Goal: Transaction & Acquisition: Register for event/course

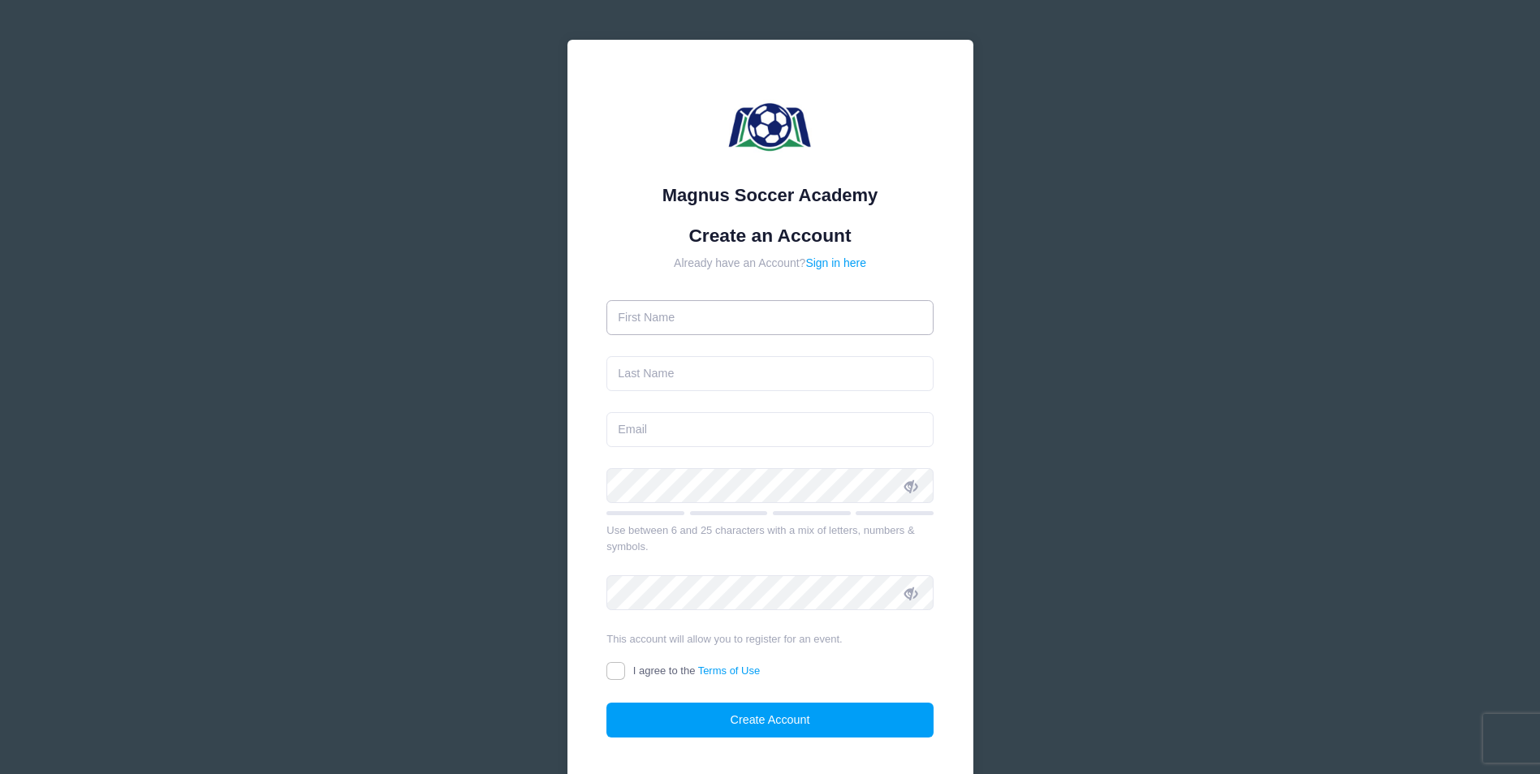
click at [697, 327] on input "text" at bounding box center [769, 317] width 327 height 35
type input "[PERSON_NAME]"
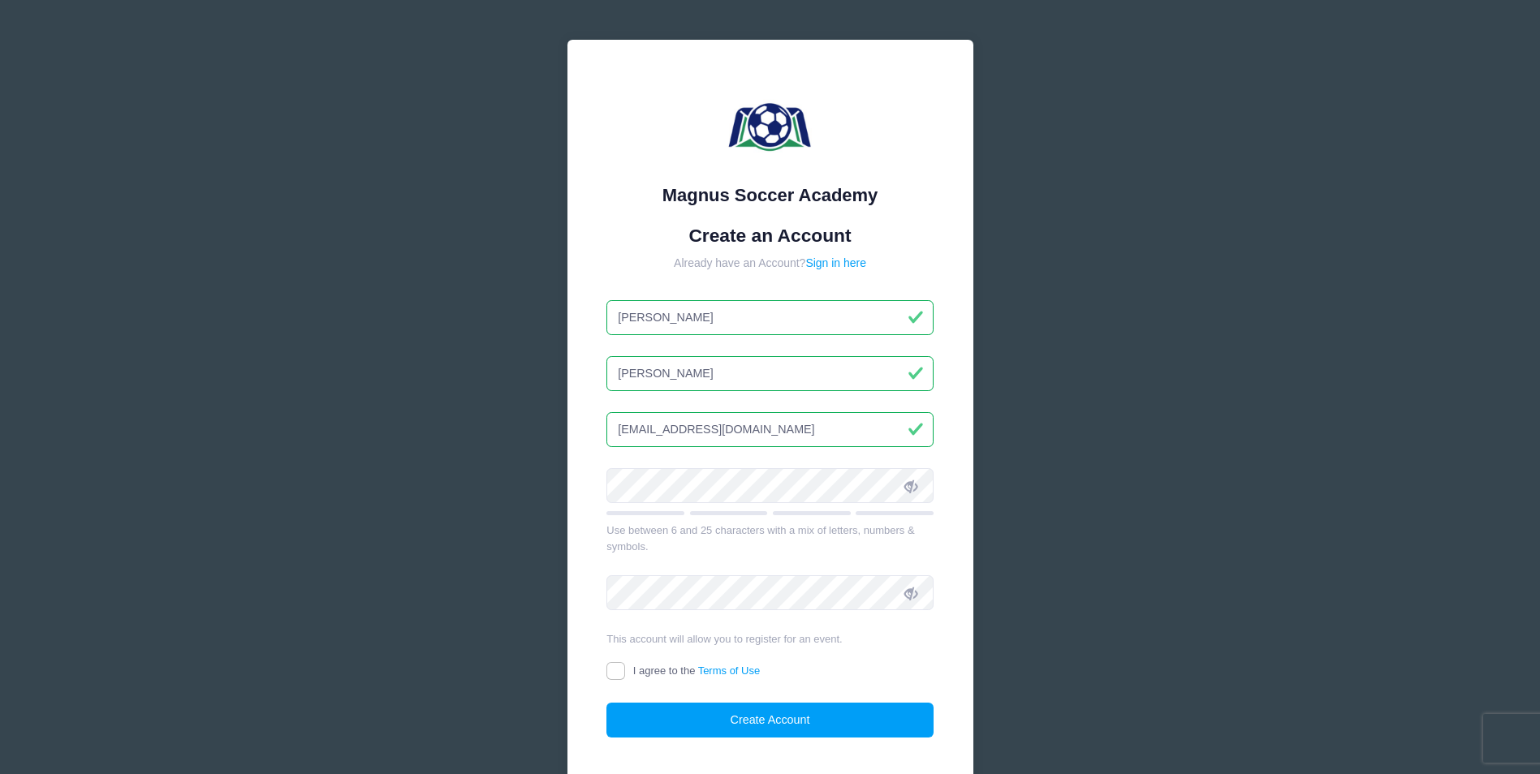
type input "[EMAIL_ADDRESS][DOMAIN_NAME]"
click at [606, 677] on input "I agree to the Terms of Use" at bounding box center [615, 671] width 19 height 19
checkbox input "true"
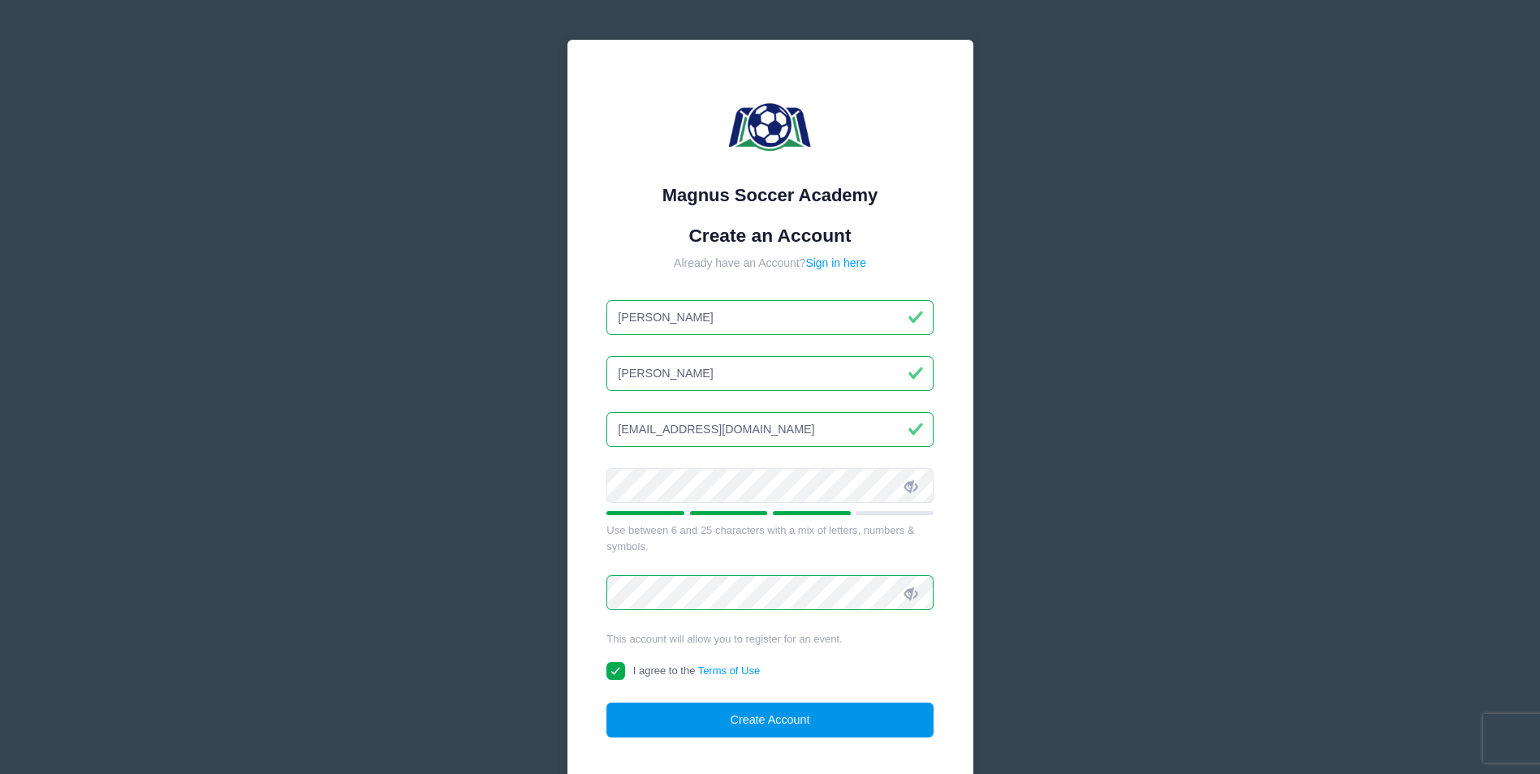
click at [714, 716] on button "Create Account" at bounding box center [769, 720] width 327 height 35
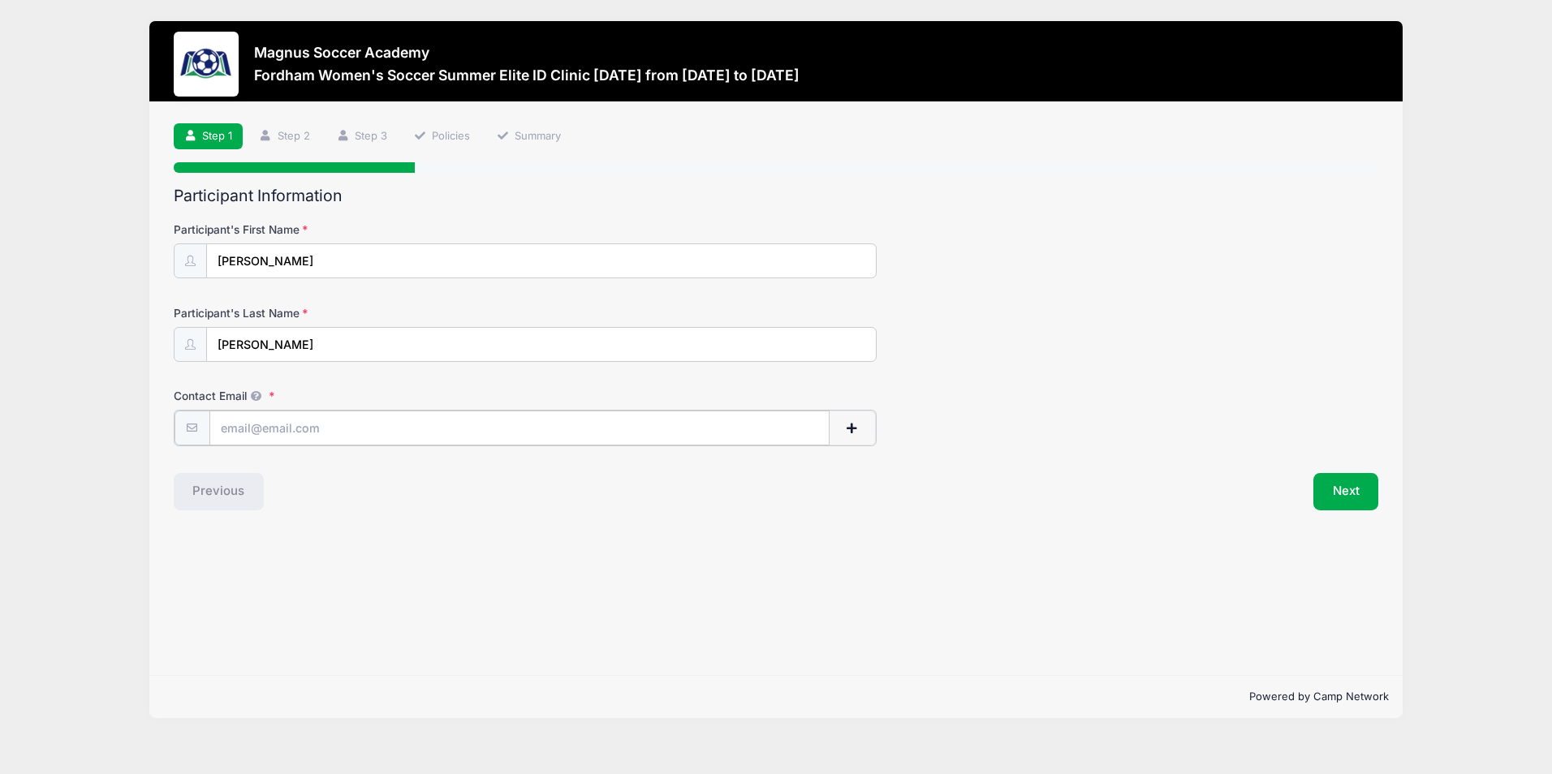
click at [405, 436] on input "Contact Email" at bounding box center [519, 428] width 620 height 35
type input "[EMAIL_ADDRESS][DOMAIN_NAME]"
click at [1335, 486] on button "Next" at bounding box center [1346, 490] width 66 height 37
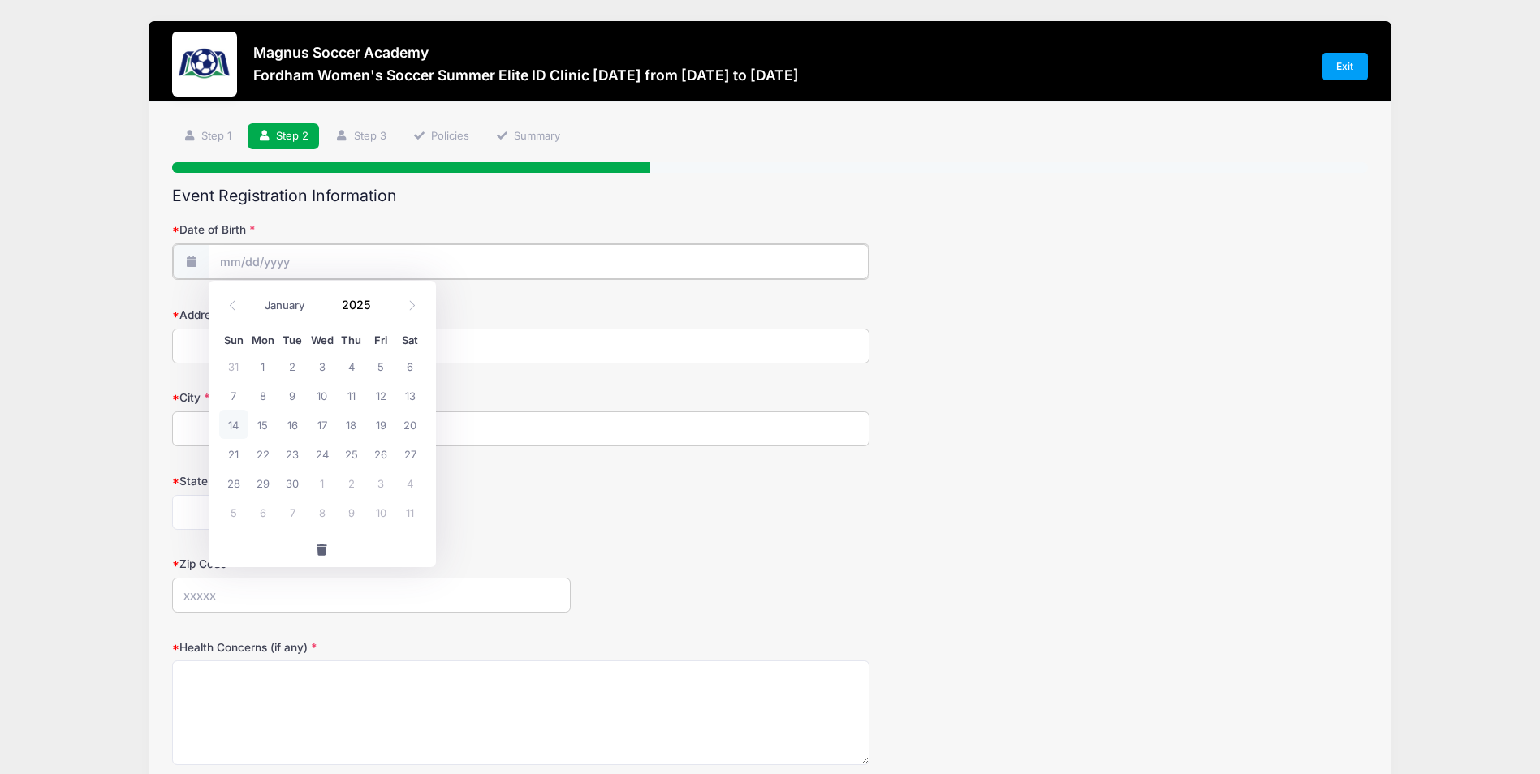
click at [315, 263] on input "Date of Birth" at bounding box center [539, 261] width 661 height 35
click at [356, 297] on input "2025" at bounding box center [360, 304] width 53 height 24
click at [383, 298] on span at bounding box center [381, 298] width 11 height 12
click at [382, 298] on span at bounding box center [381, 298] width 11 height 12
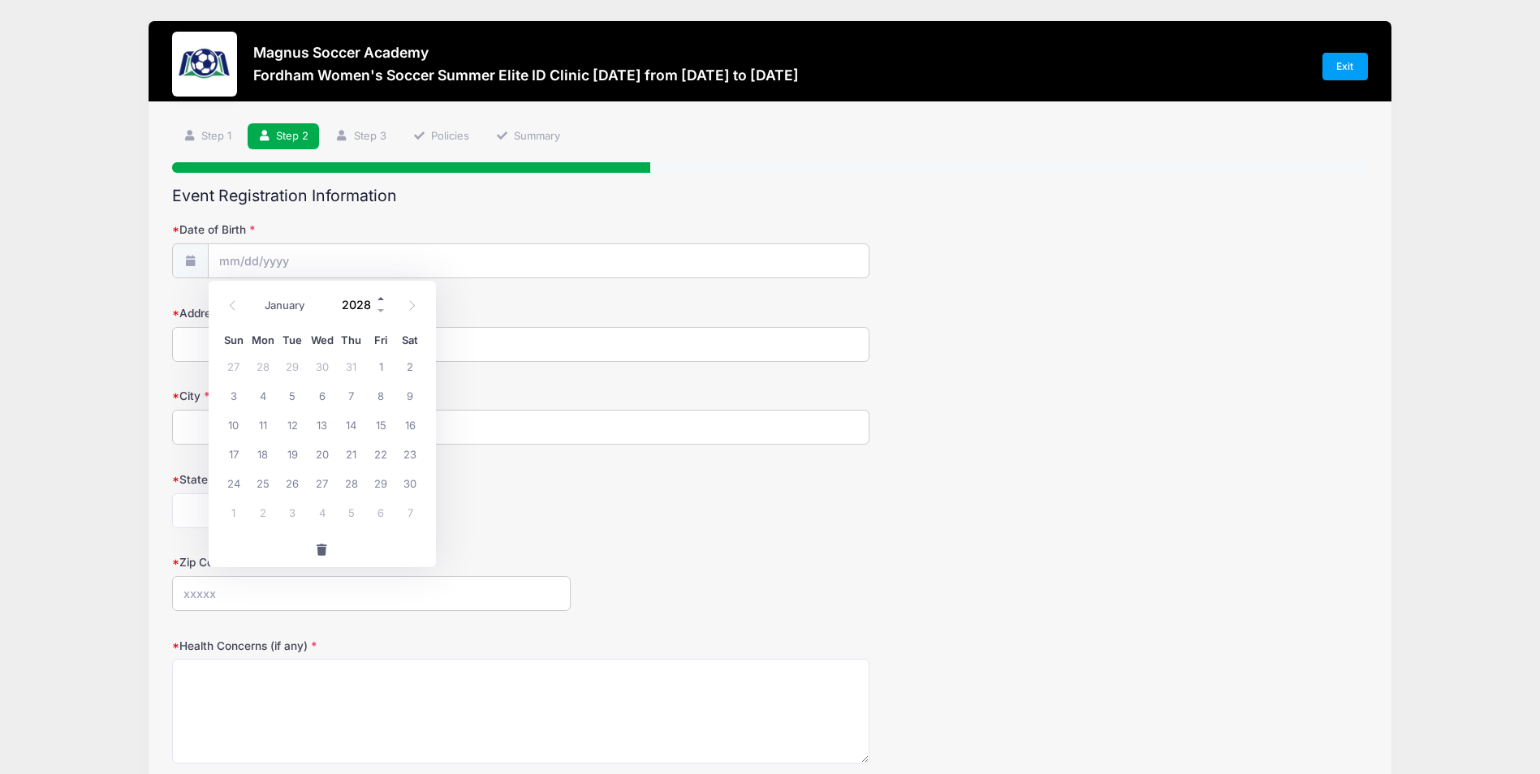
click at [382, 298] on span at bounding box center [381, 298] width 11 height 12
click at [382, 299] on span at bounding box center [381, 298] width 11 height 12
click at [382, 305] on span at bounding box center [381, 310] width 11 height 12
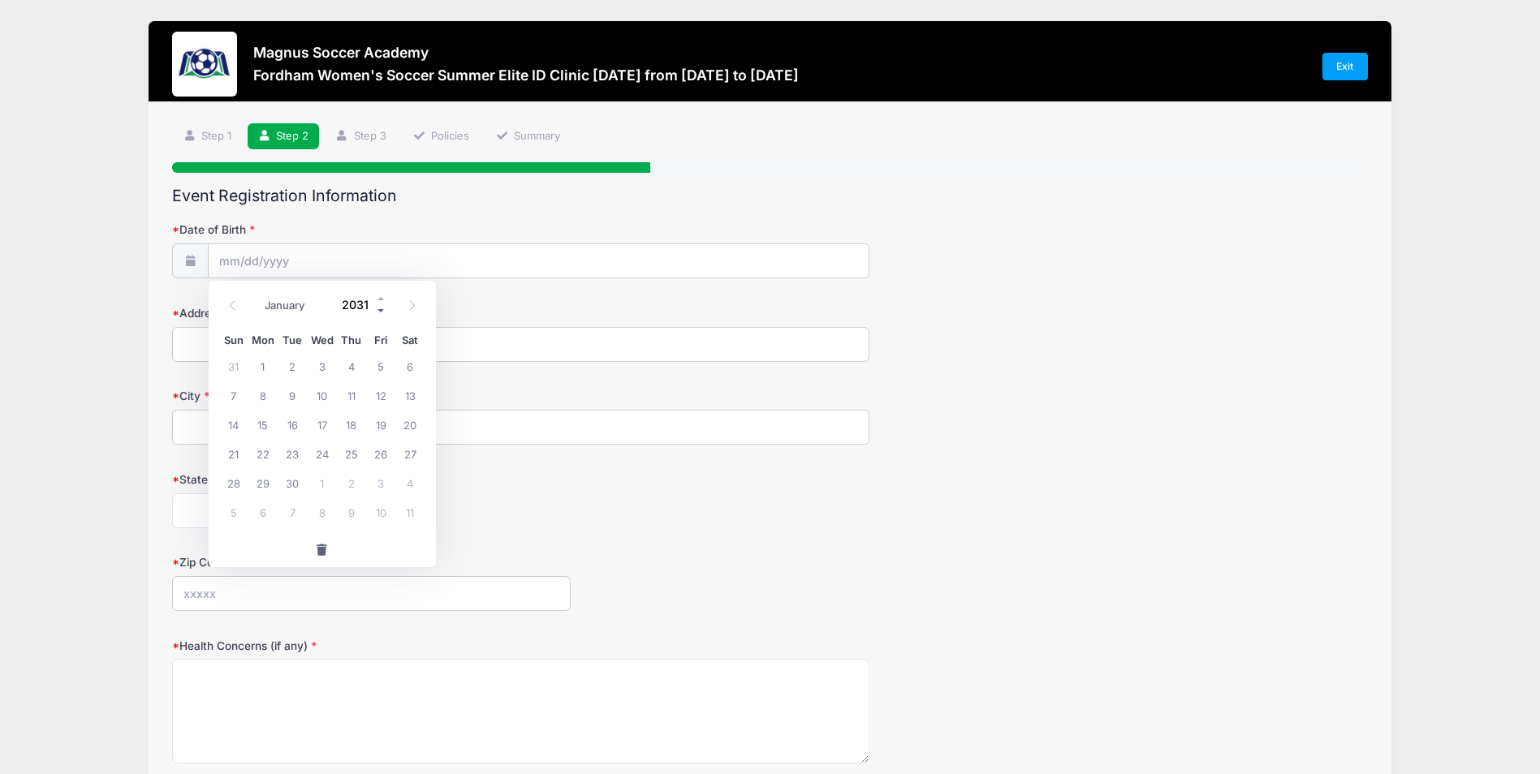
click at [382, 305] on span at bounding box center [381, 310] width 11 height 12
click at [382, 306] on span at bounding box center [381, 310] width 11 height 12
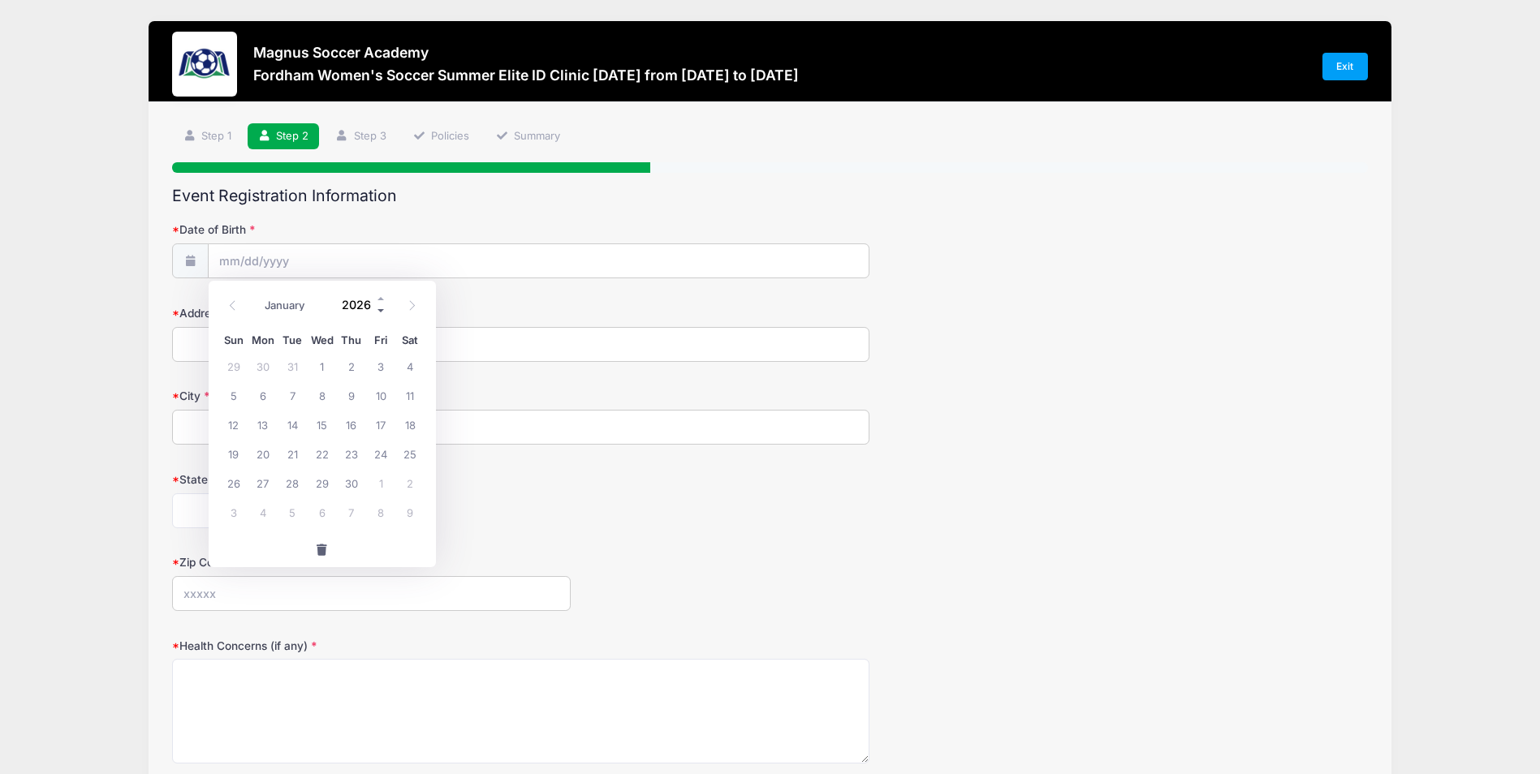
click at [382, 306] on span at bounding box center [381, 310] width 11 height 12
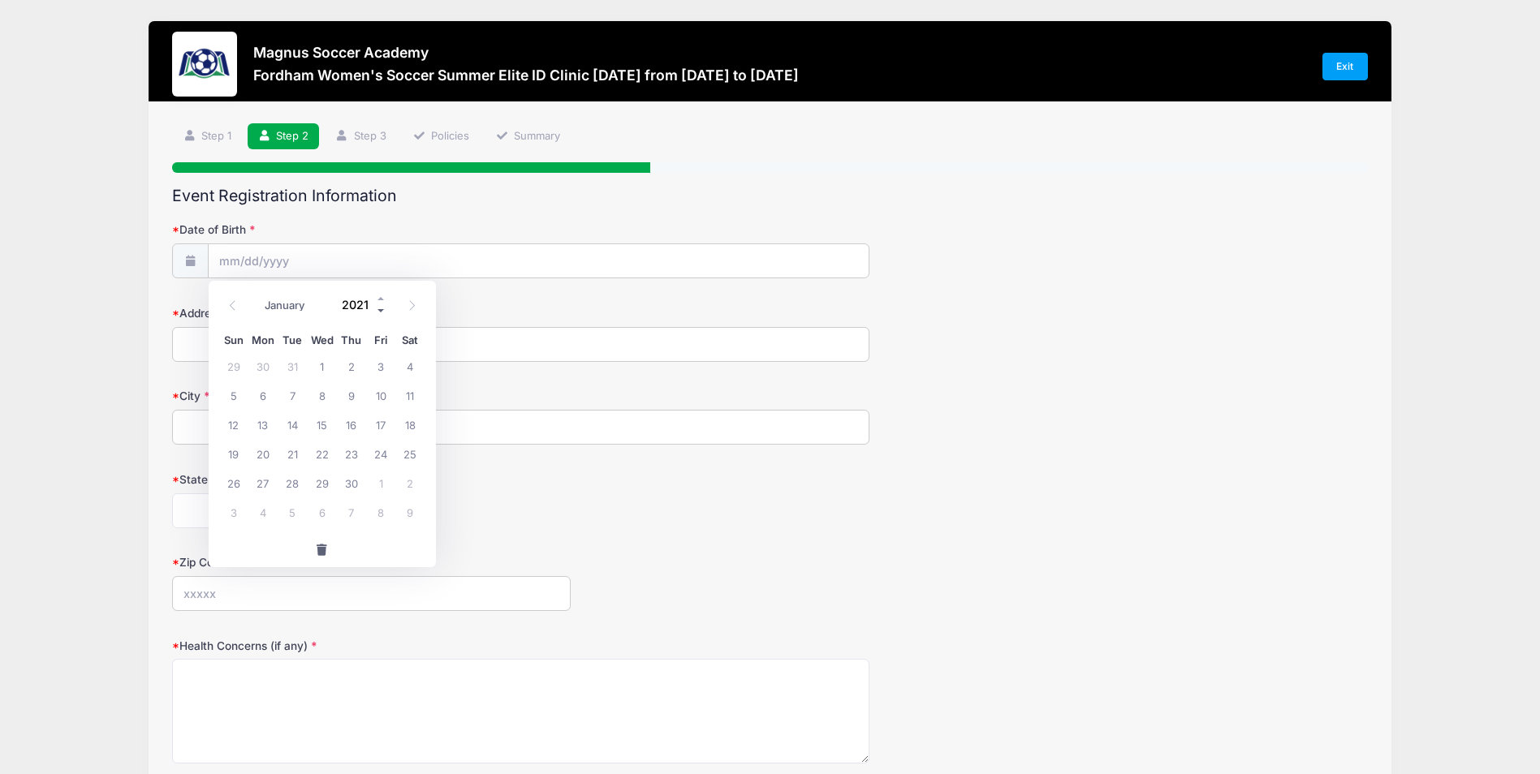
click at [382, 306] on span at bounding box center [381, 310] width 11 height 12
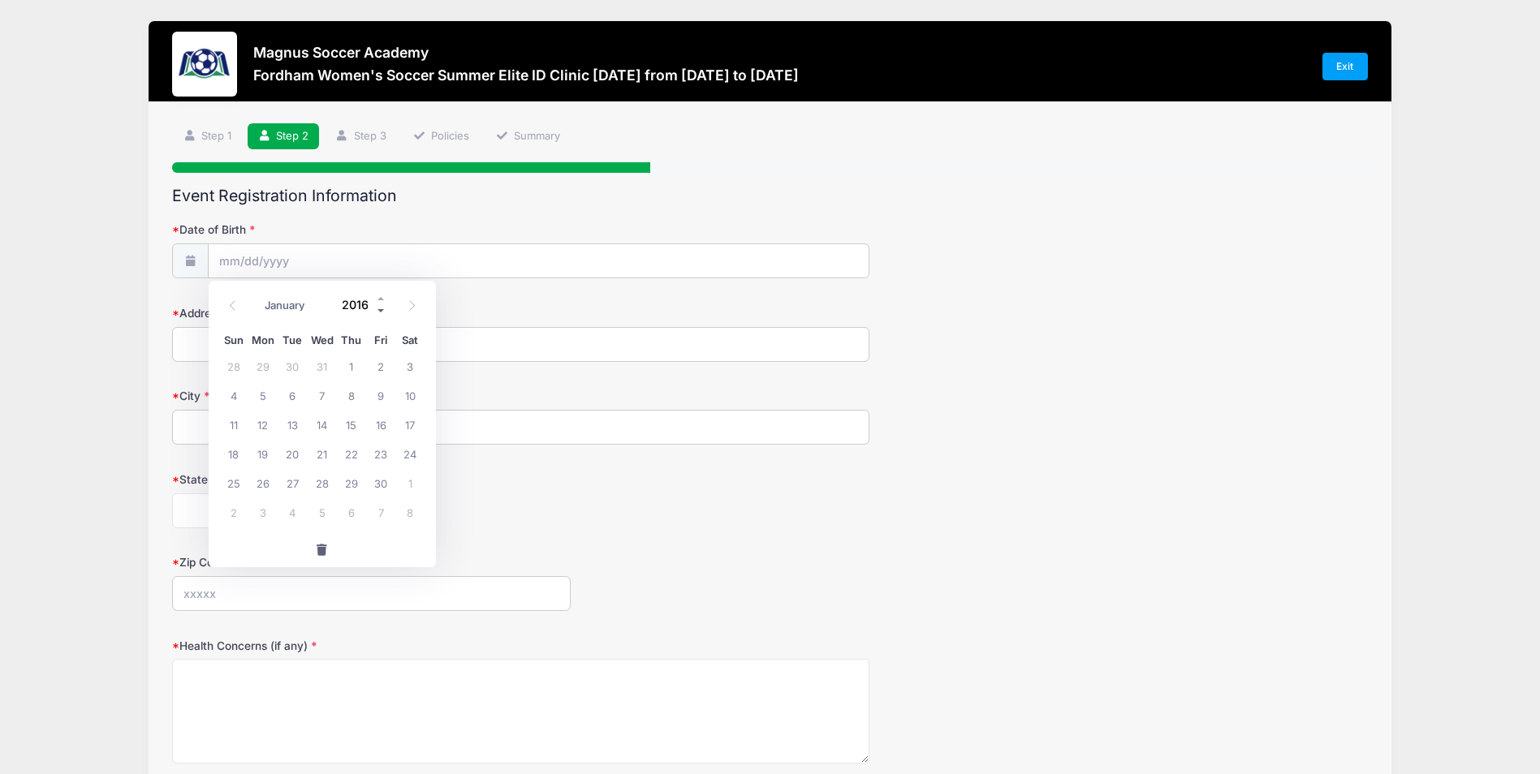
click at [382, 306] on span at bounding box center [381, 310] width 11 height 12
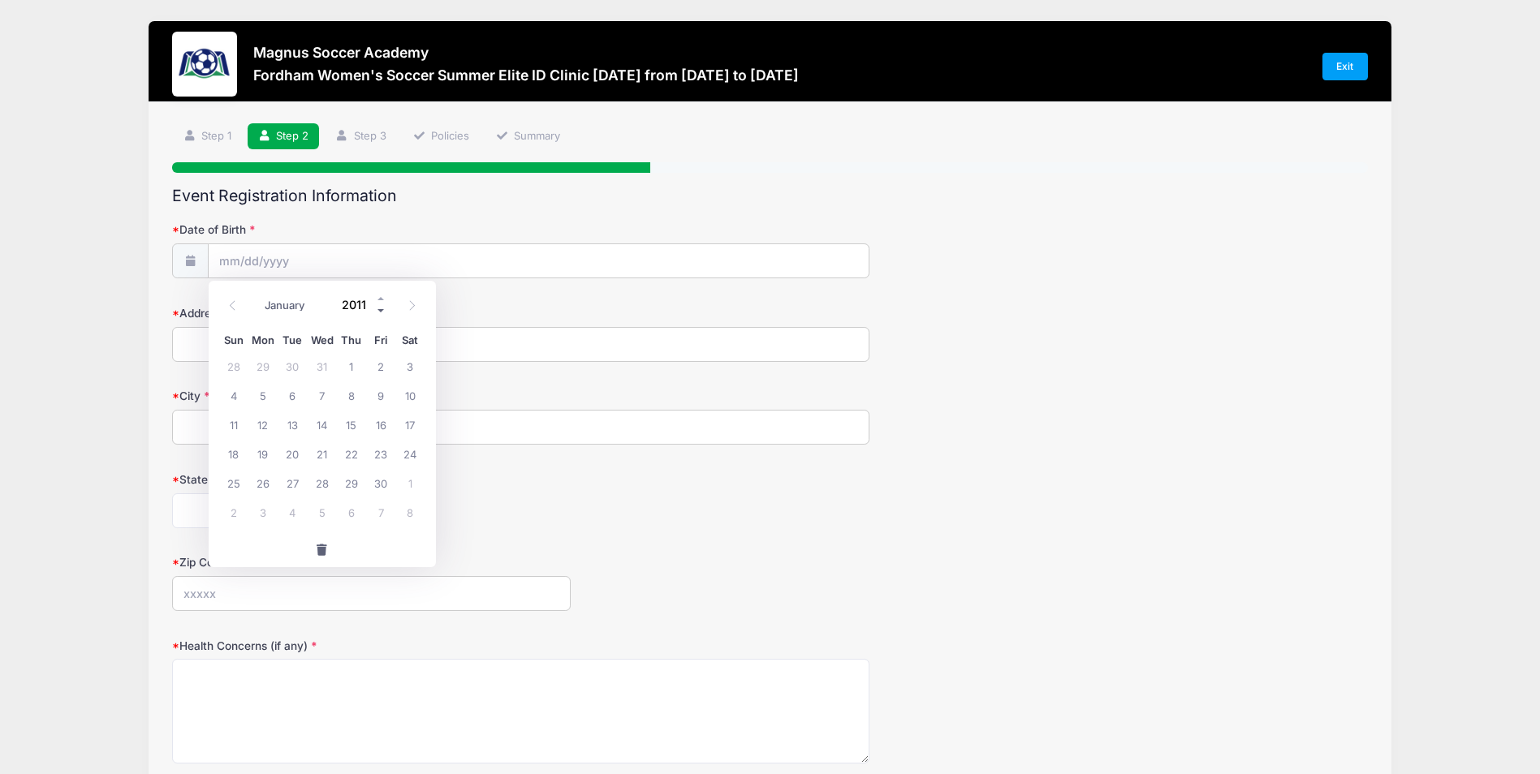
click at [382, 306] on span at bounding box center [381, 310] width 11 height 12
type input "2009"
click at [239, 301] on span at bounding box center [232, 305] width 27 height 28
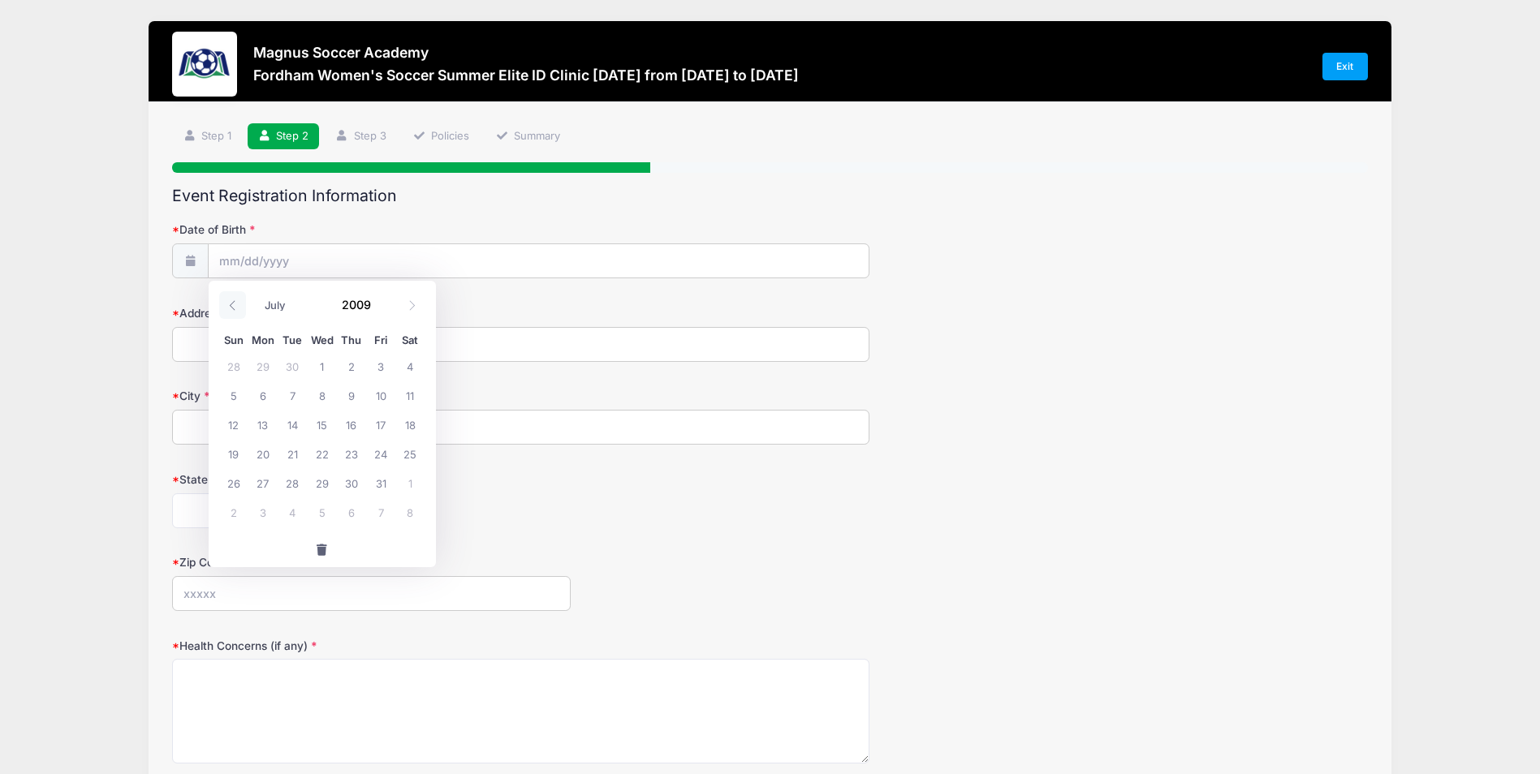
click at [239, 301] on span at bounding box center [232, 305] width 27 height 28
select select "5"
click at [407, 403] on span "13" at bounding box center [409, 395] width 29 height 29
type input "[DATE]"
click at [295, 352] on input "Address" at bounding box center [520, 344] width 697 height 35
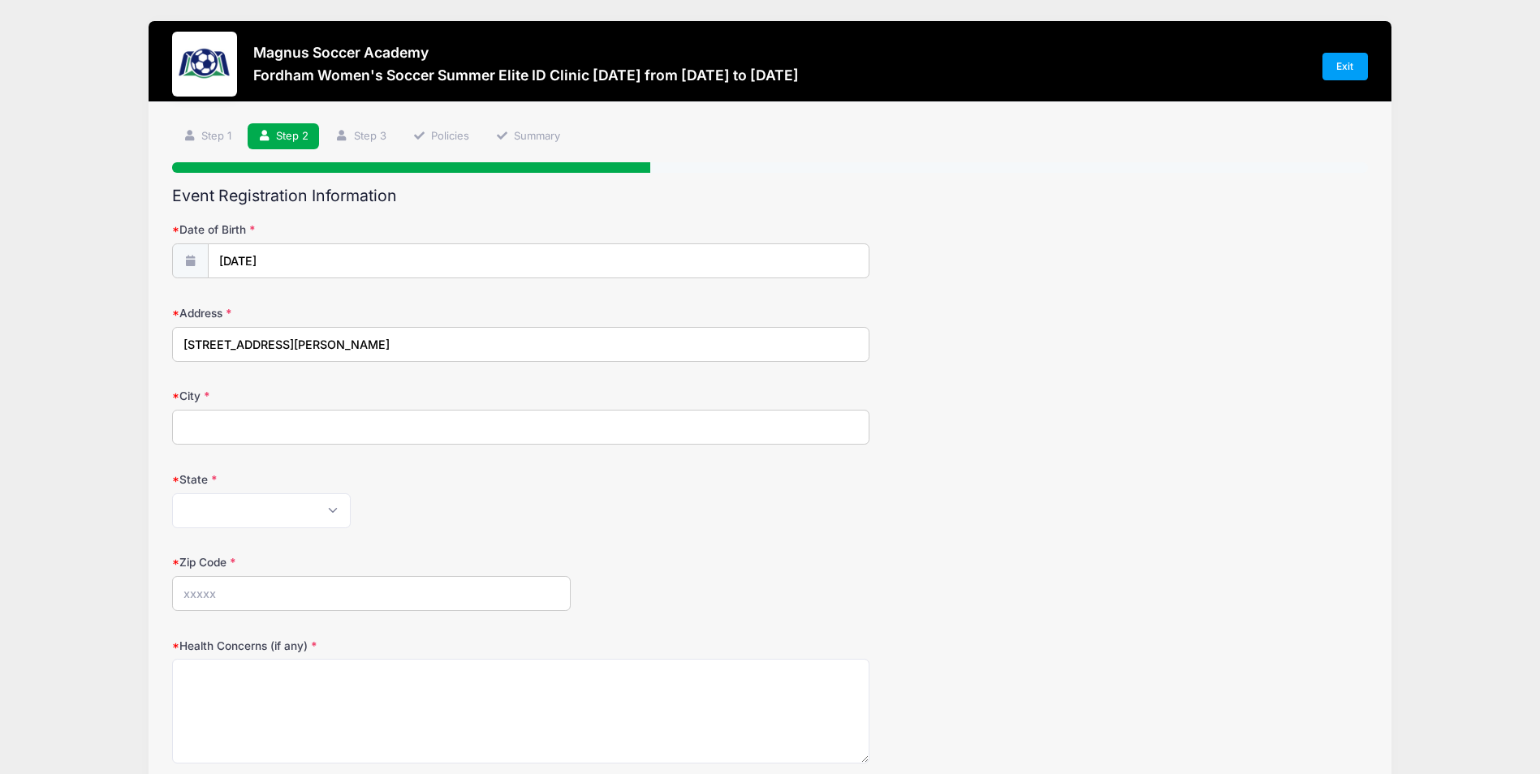
type input "[STREET_ADDRESS][PERSON_NAME]"
type input "Ossining"
click at [331, 502] on select "[US_STATE] [US_STATE] [US_STATE] [US_STATE] [US_STATE] Armed Forces Africa Arme…" at bounding box center [261, 511] width 179 height 35
select select "NY"
click at [172, 494] on select "[US_STATE] [US_STATE] [US_STATE] [US_STATE] [US_STATE] Armed Forces Africa Arme…" at bounding box center [261, 511] width 179 height 35
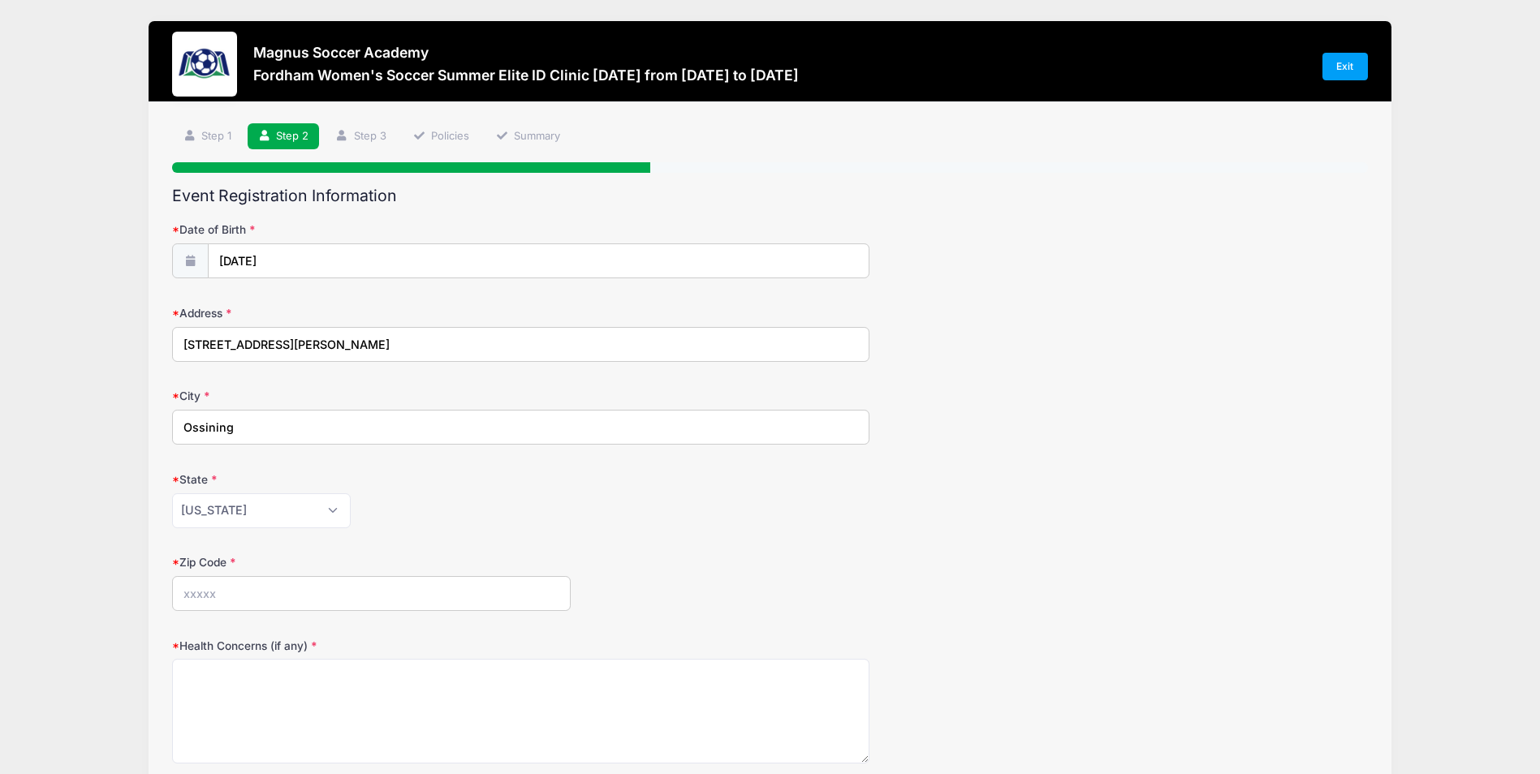
click at [257, 584] on input "Zip Code" at bounding box center [371, 593] width 399 height 35
type input "10562"
click at [298, 688] on textarea "Health Concerns (if any)" at bounding box center [520, 711] width 697 height 105
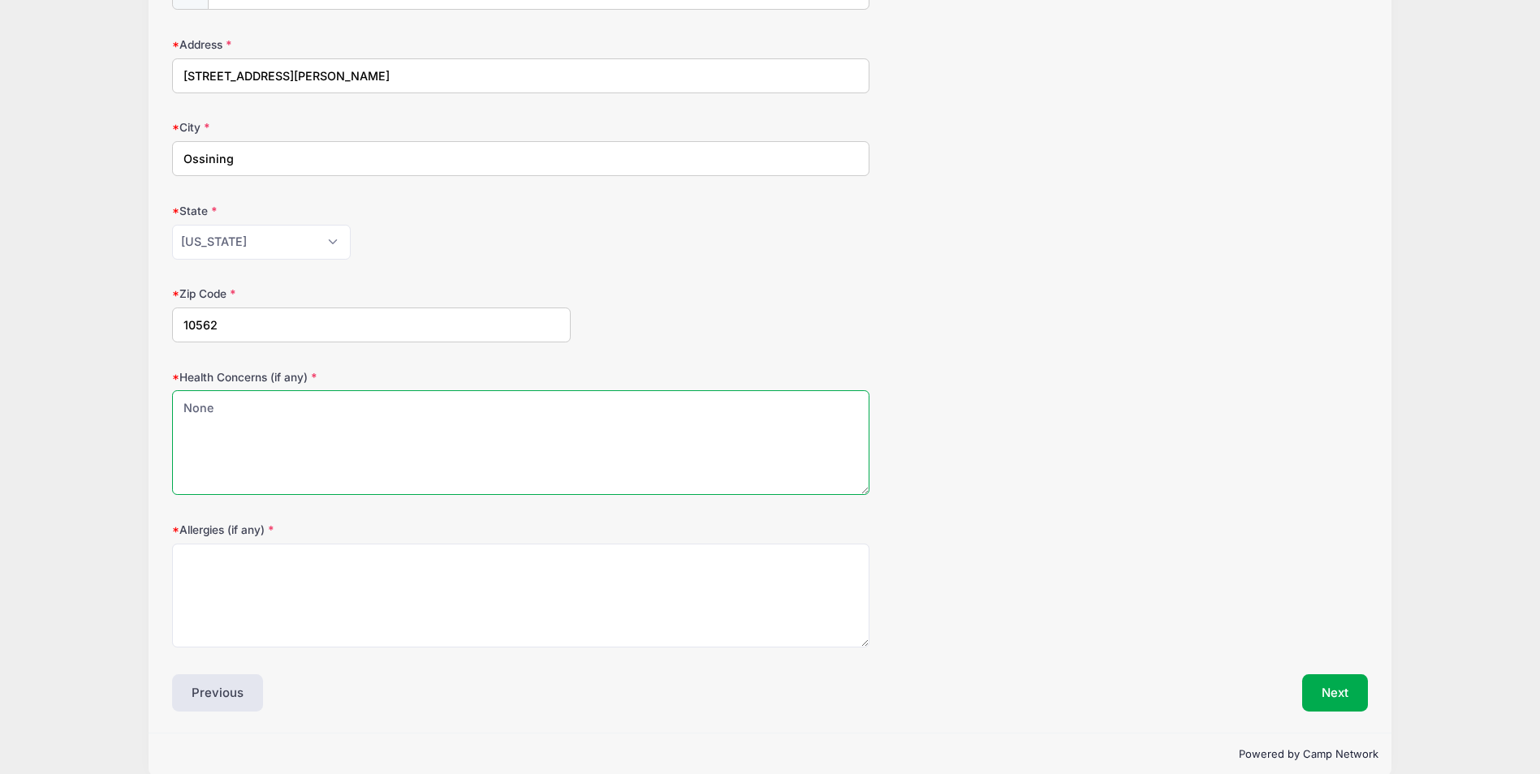
scroll to position [275, 0]
type textarea "None"
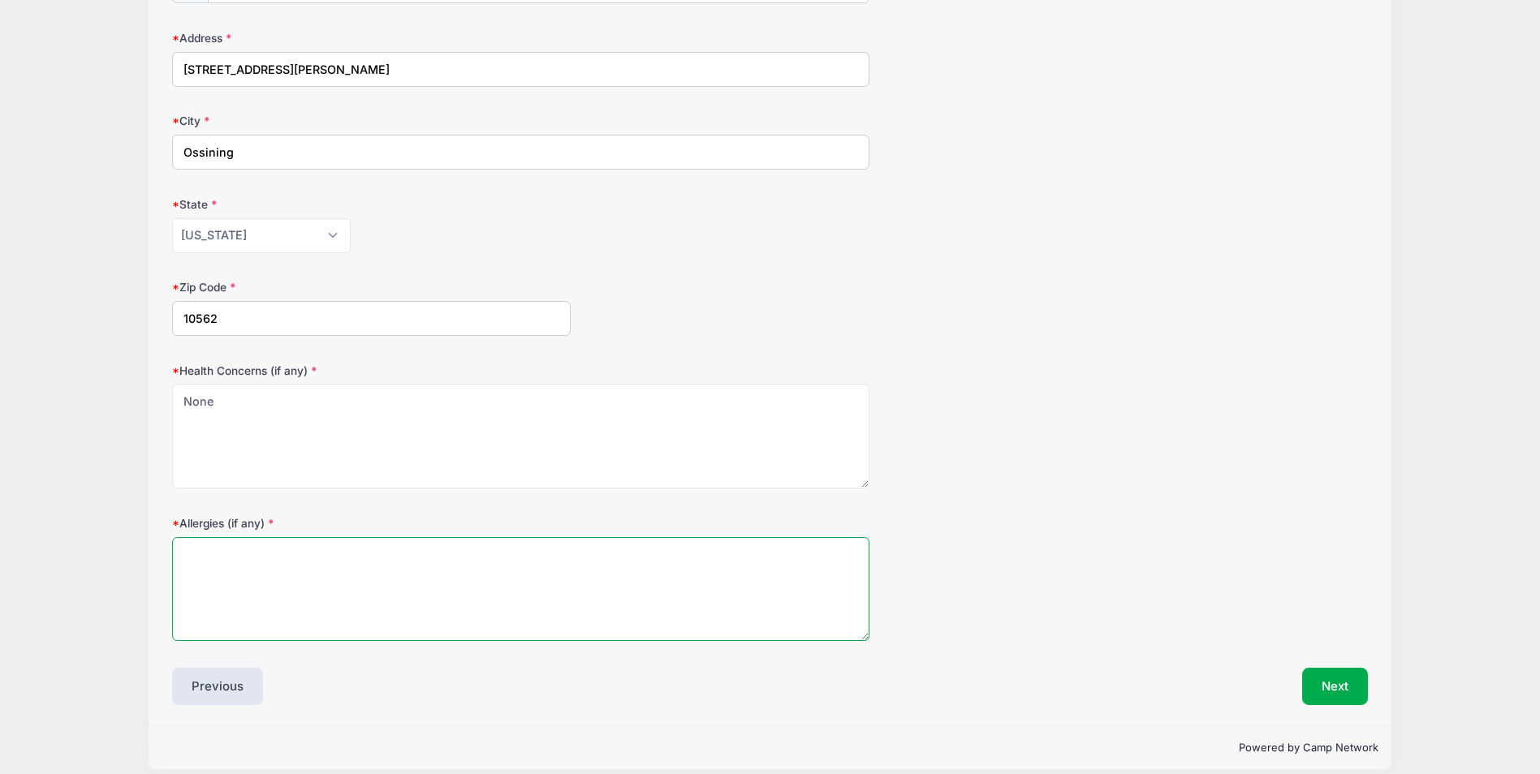
click at [631, 581] on textarea "Allergies (if any)" at bounding box center [520, 589] width 697 height 105
type textarea "[MEDICAL_DATA]"
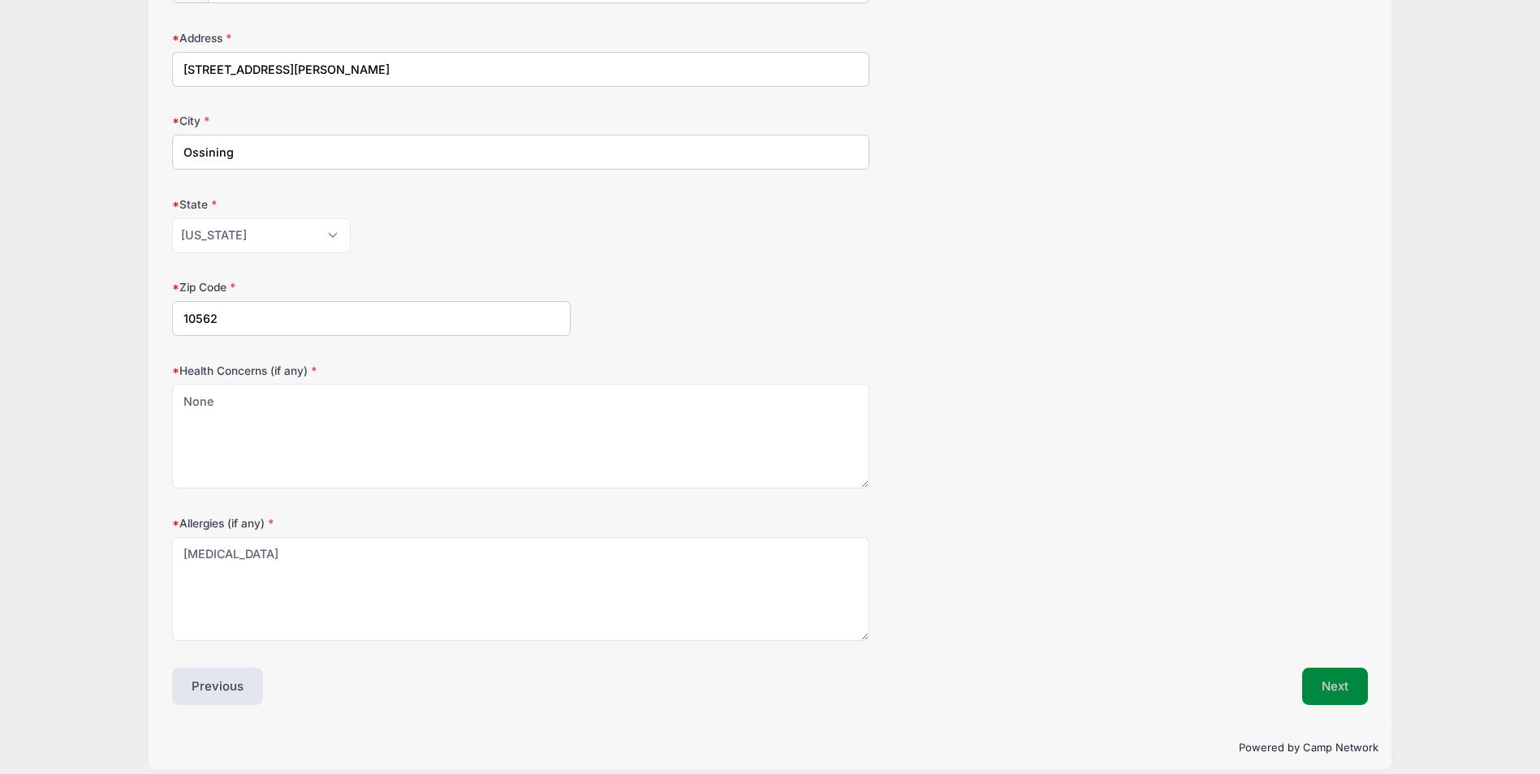
click at [1329, 675] on button "Next" at bounding box center [1335, 686] width 66 height 37
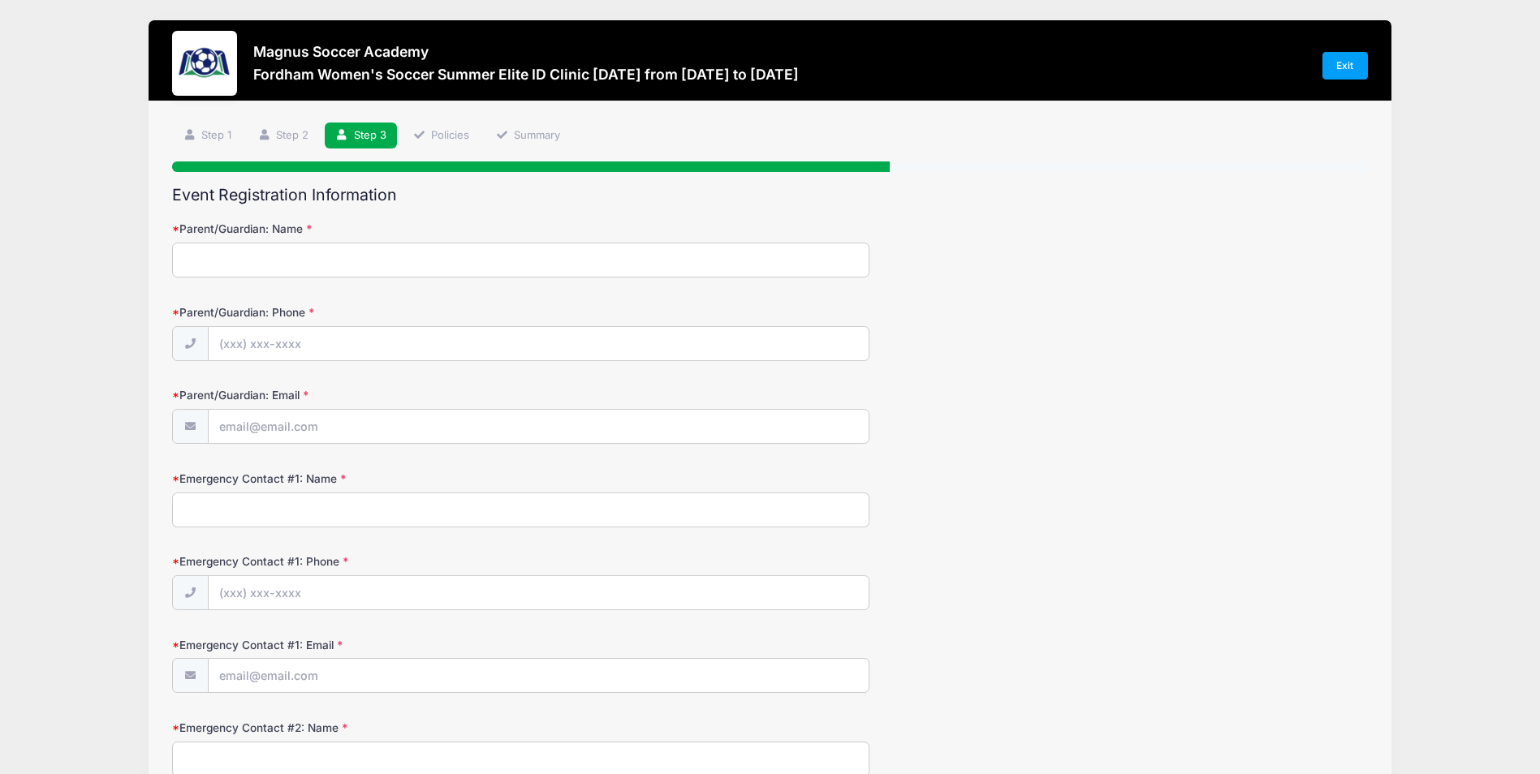
scroll to position [0, 0]
click at [483, 257] on input "Parent/Guardian: Name" at bounding box center [520, 261] width 697 height 35
click at [491, 264] on input "[PERSON_NAME]" at bounding box center [520, 261] width 697 height 35
type input "[PERSON_NAME]"
type input "(014) 589-3583"
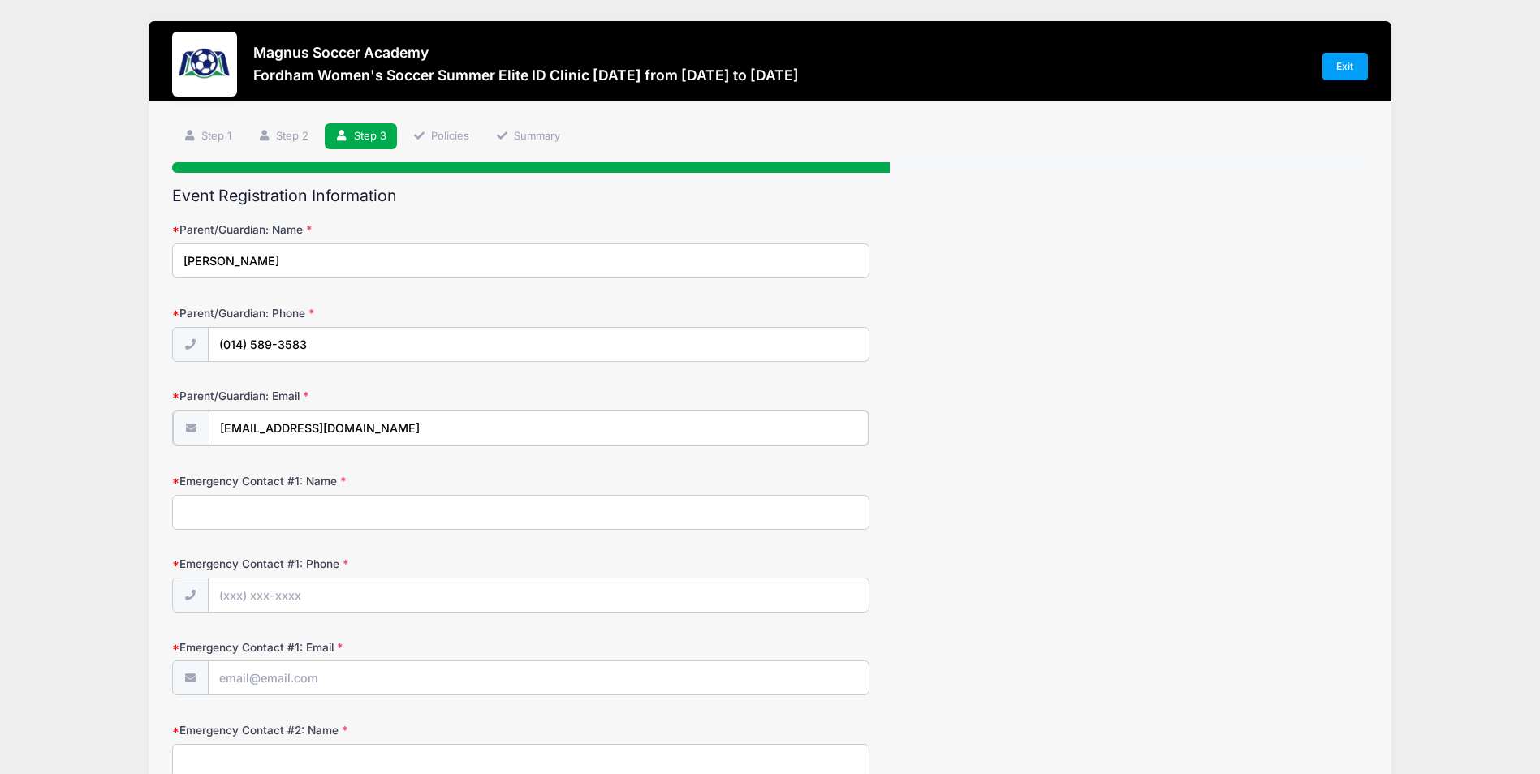
type input "[EMAIL_ADDRESS][DOMAIN_NAME]"
click at [231, 347] on input "(014) 589-3583" at bounding box center [539, 345] width 661 height 35
type input "[PHONE_NUMBER]"
click at [286, 513] on input "Emergency Contact #1: Name" at bounding box center [520, 511] width 697 height 35
type input "[PERSON_NAME]"
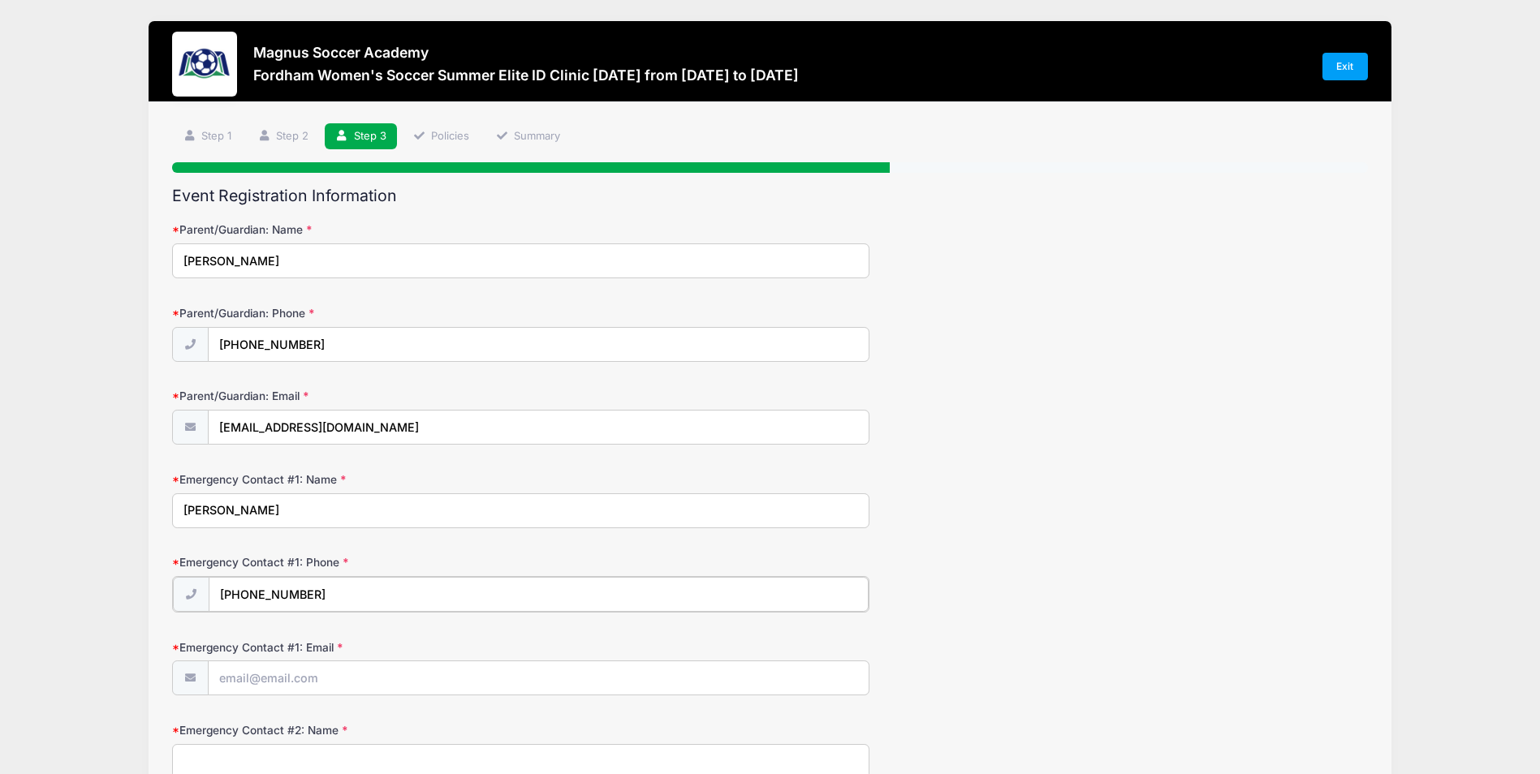
type input "[PHONE_NUMBER]"
click at [311, 676] on input "Emergency Contact #1: Email" at bounding box center [539, 677] width 661 height 35
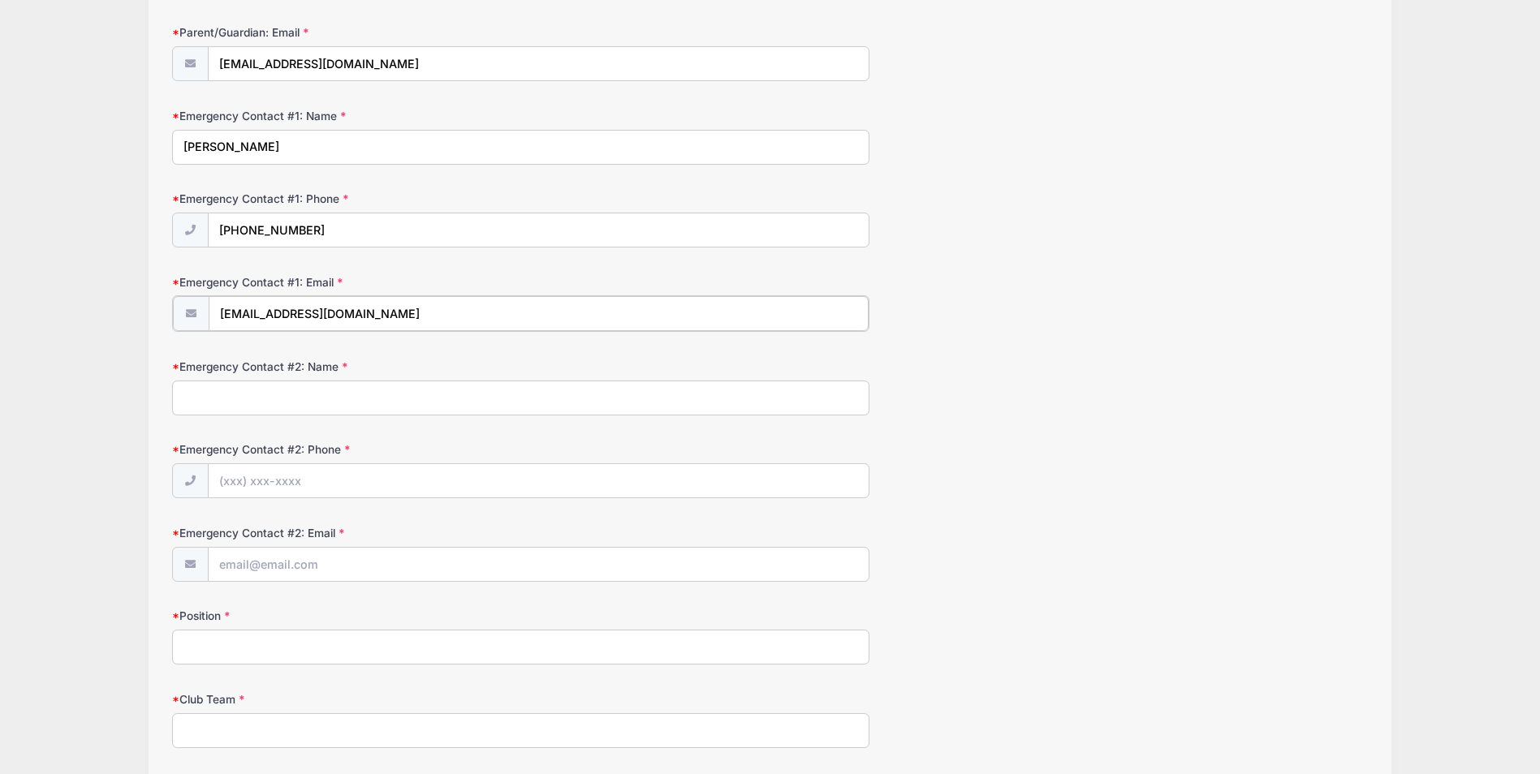
scroll to position [369, 0]
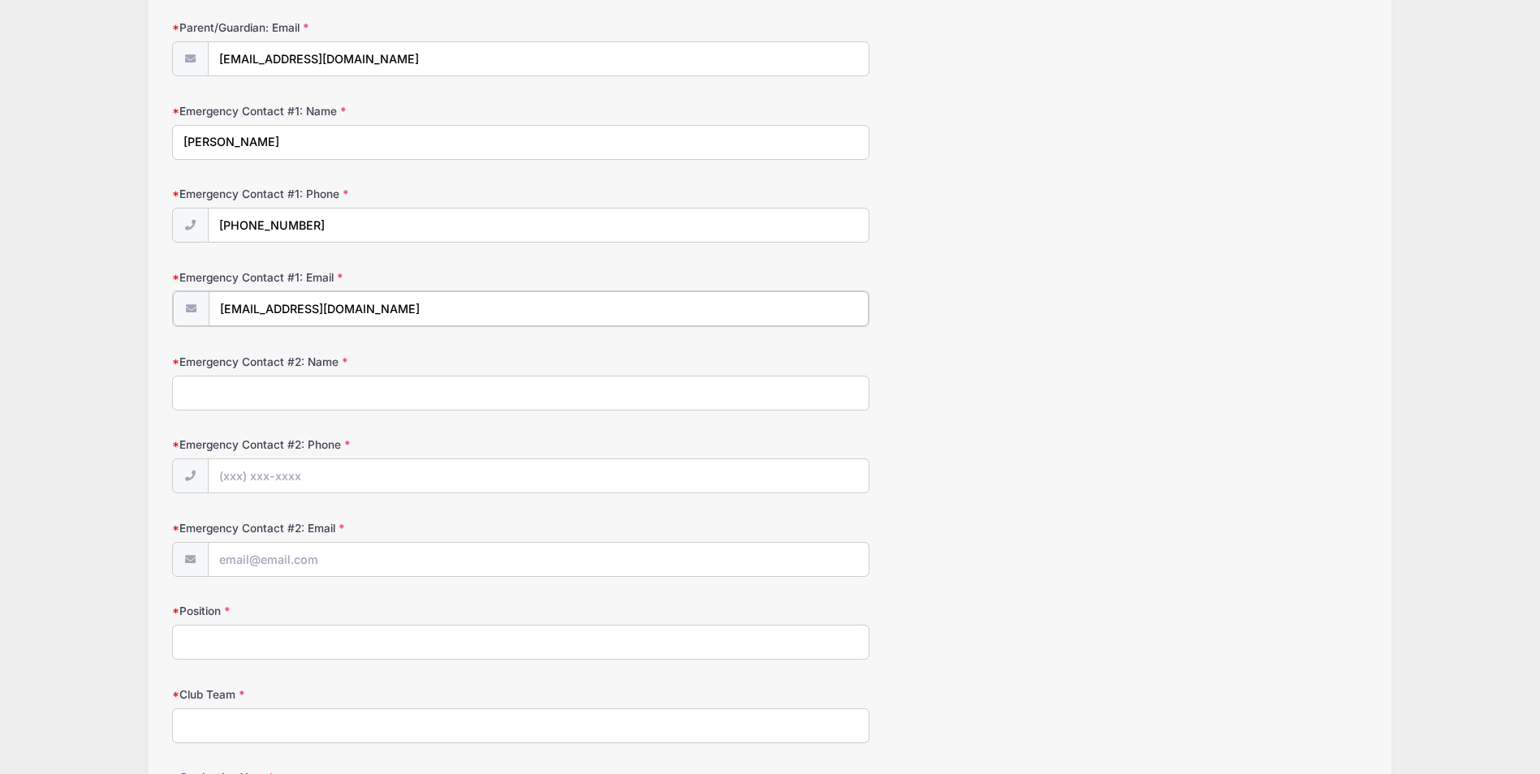
type input "[EMAIL_ADDRESS][DOMAIN_NAME]"
click at [360, 142] on input "[PERSON_NAME]" at bounding box center [520, 142] width 697 height 35
click at [236, 397] on input "Emergency Contact #2: Name" at bounding box center [520, 391] width 697 height 35
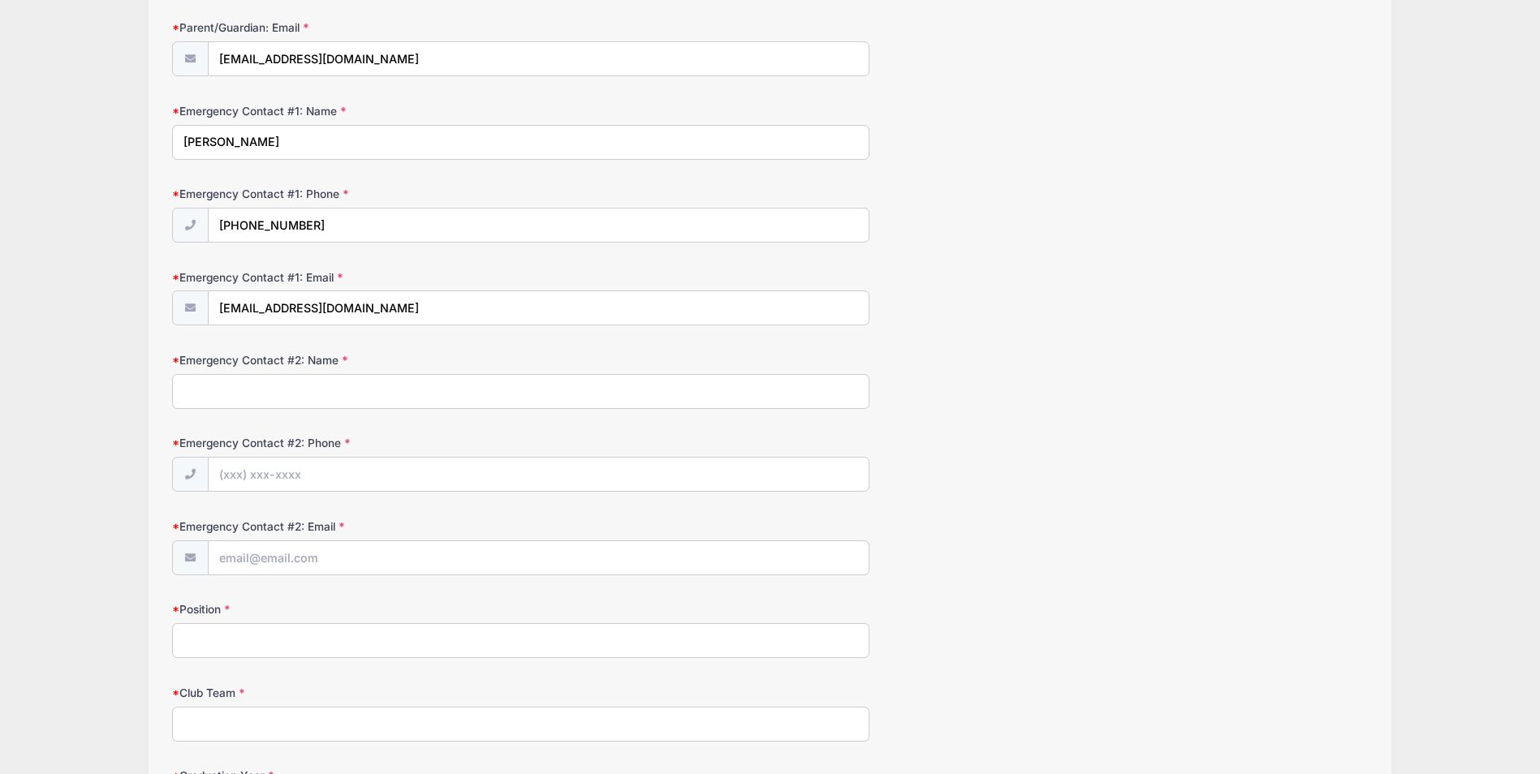
paste input "[PERSON_NAME]"
type input "[PERSON_NAME]"
click at [349, 304] on input "[EMAIL_ADDRESS][DOMAIN_NAME]" at bounding box center [539, 308] width 661 height 35
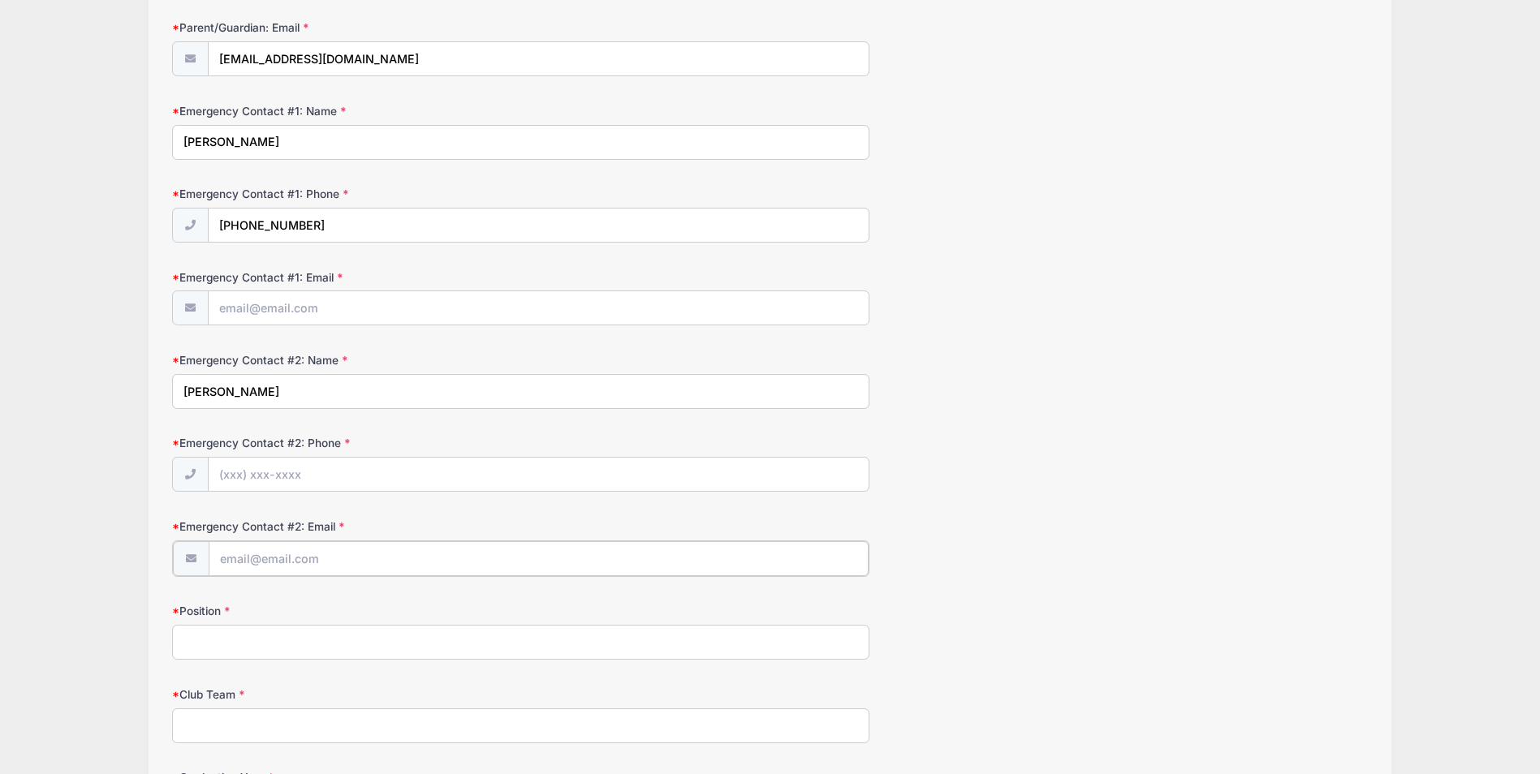
click at [339, 561] on input "Emergency Contact #2: Email" at bounding box center [539, 558] width 661 height 35
paste input "[EMAIL_ADDRESS][DOMAIN_NAME]"
type input "[EMAIL_ADDRESS][DOMAIN_NAME]"
click at [305, 222] on input "[PHONE_NUMBER]" at bounding box center [539, 226] width 661 height 35
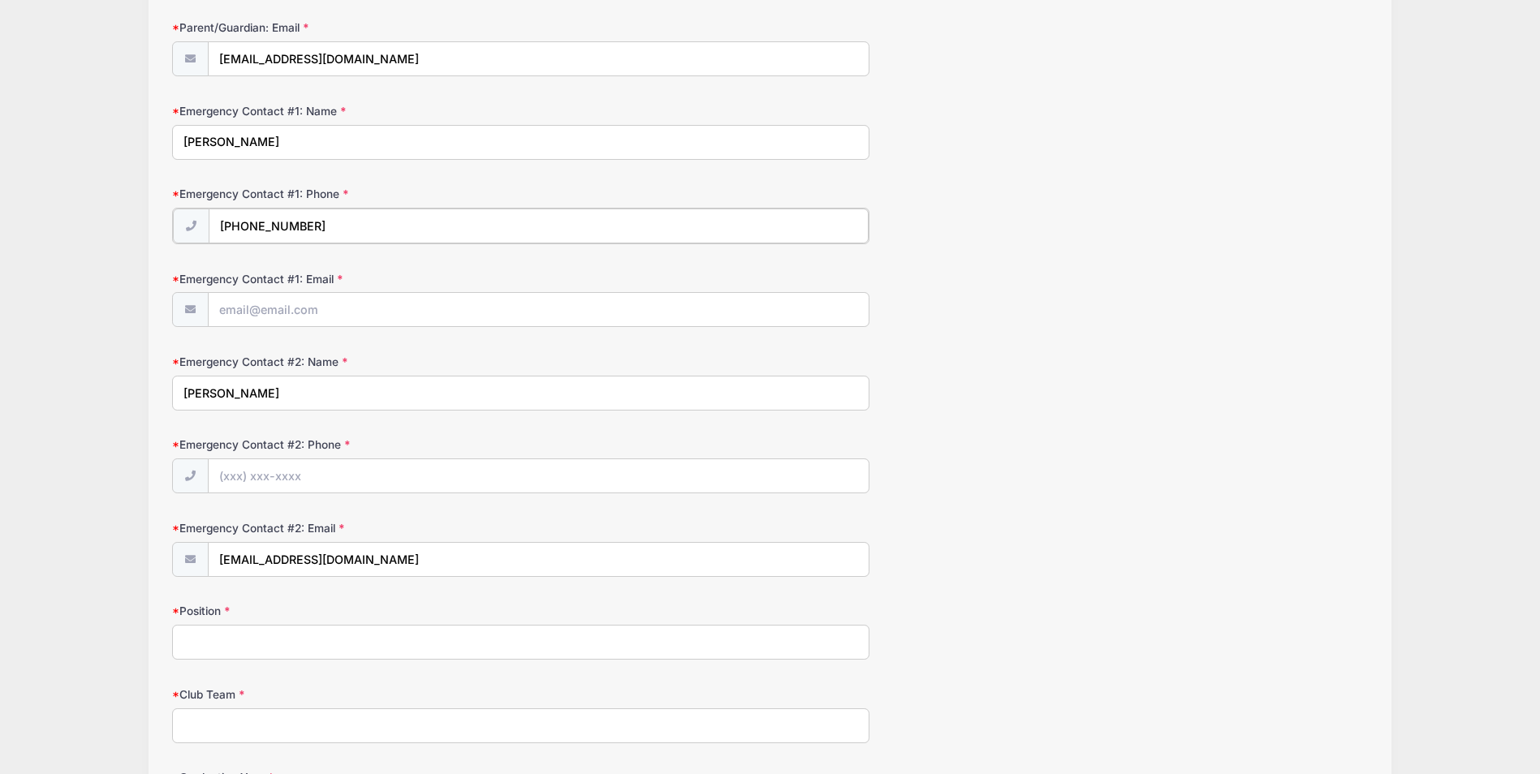
click at [305, 222] on input "[PHONE_NUMBER]" at bounding box center [539, 226] width 661 height 35
click at [277, 464] on input "Emergency Contact #2: Phone" at bounding box center [539, 475] width 661 height 35
paste input "[PHONE_NUMBER]"
type input "[PHONE_NUMBER]"
click at [261, 143] on input "[PERSON_NAME]" at bounding box center [520, 142] width 697 height 35
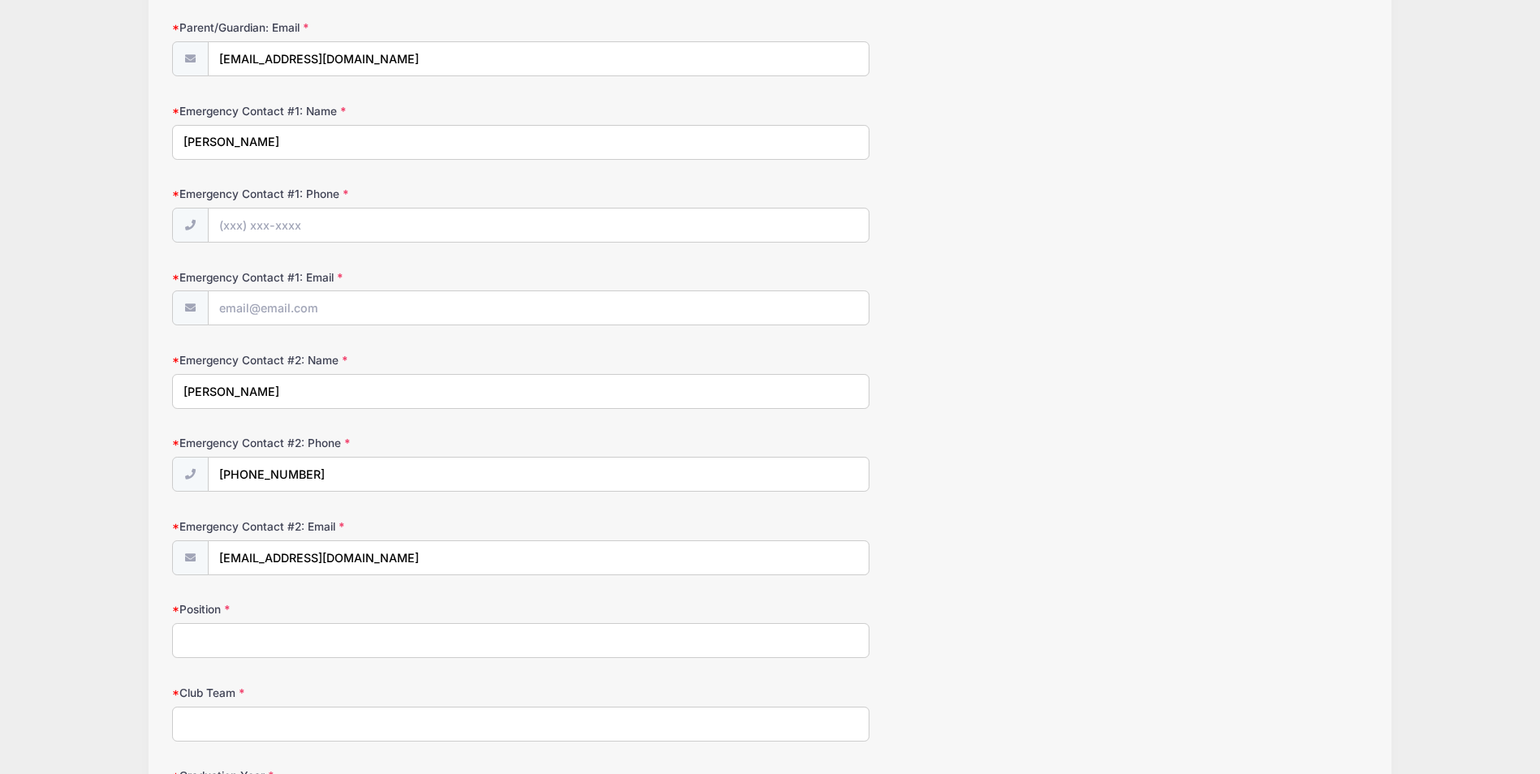
click at [261, 142] on input "[PERSON_NAME]" at bounding box center [520, 142] width 697 height 35
type input "[PERSON_NAME]"
type input "[PHONE_NUMBER]"
click at [377, 298] on input "Emergency Contact #1: Email" at bounding box center [539, 308] width 661 height 35
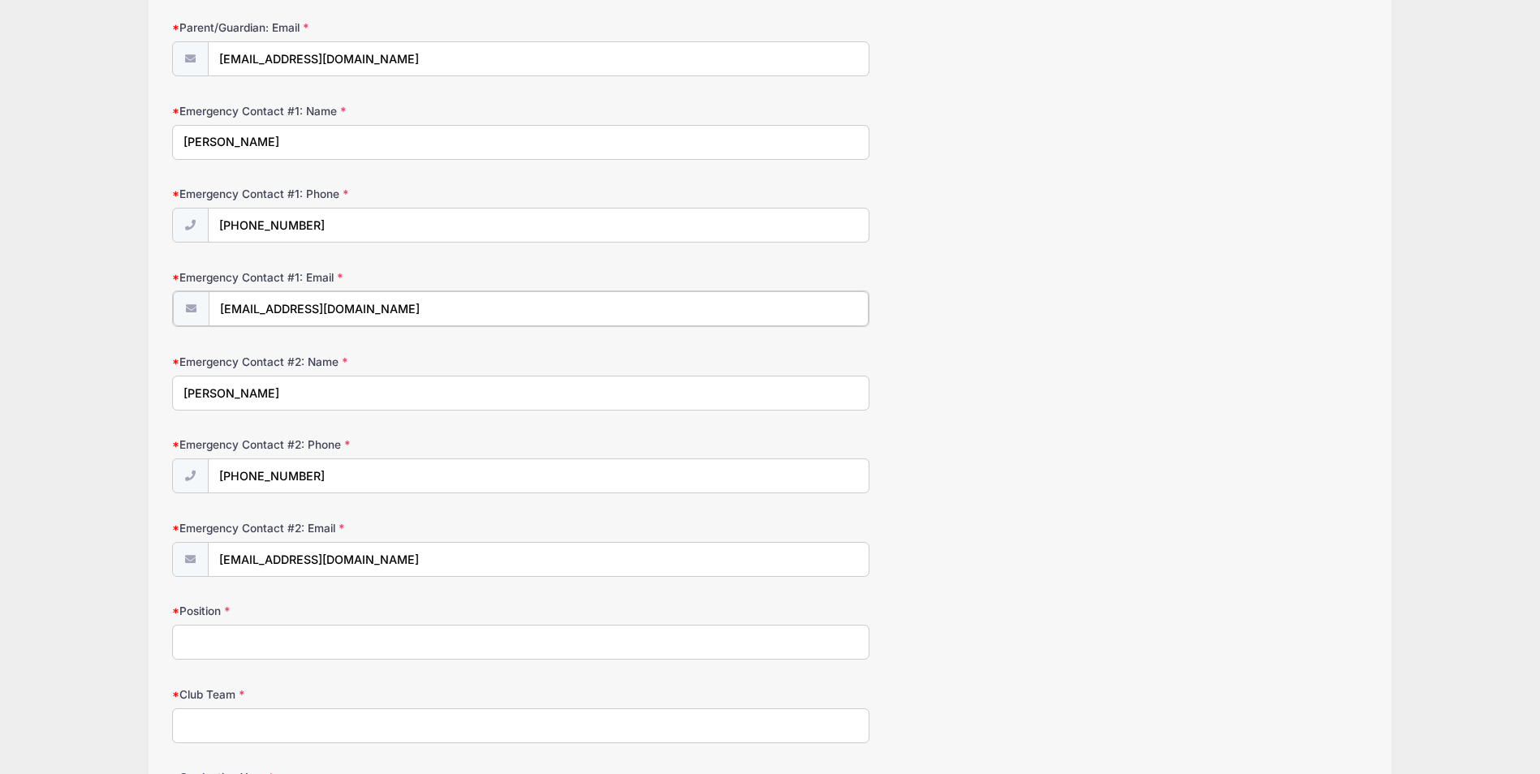
type input "[EMAIL_ADDRESS][DOMAIN_NAME]"
click at [244, 640] on input "Position" at bounding box center [520, 640] width 697 height 35
type input "Defense"
click at [257, 719] on input "Club Team" at bounding box center [520, 724] width 697 height 35
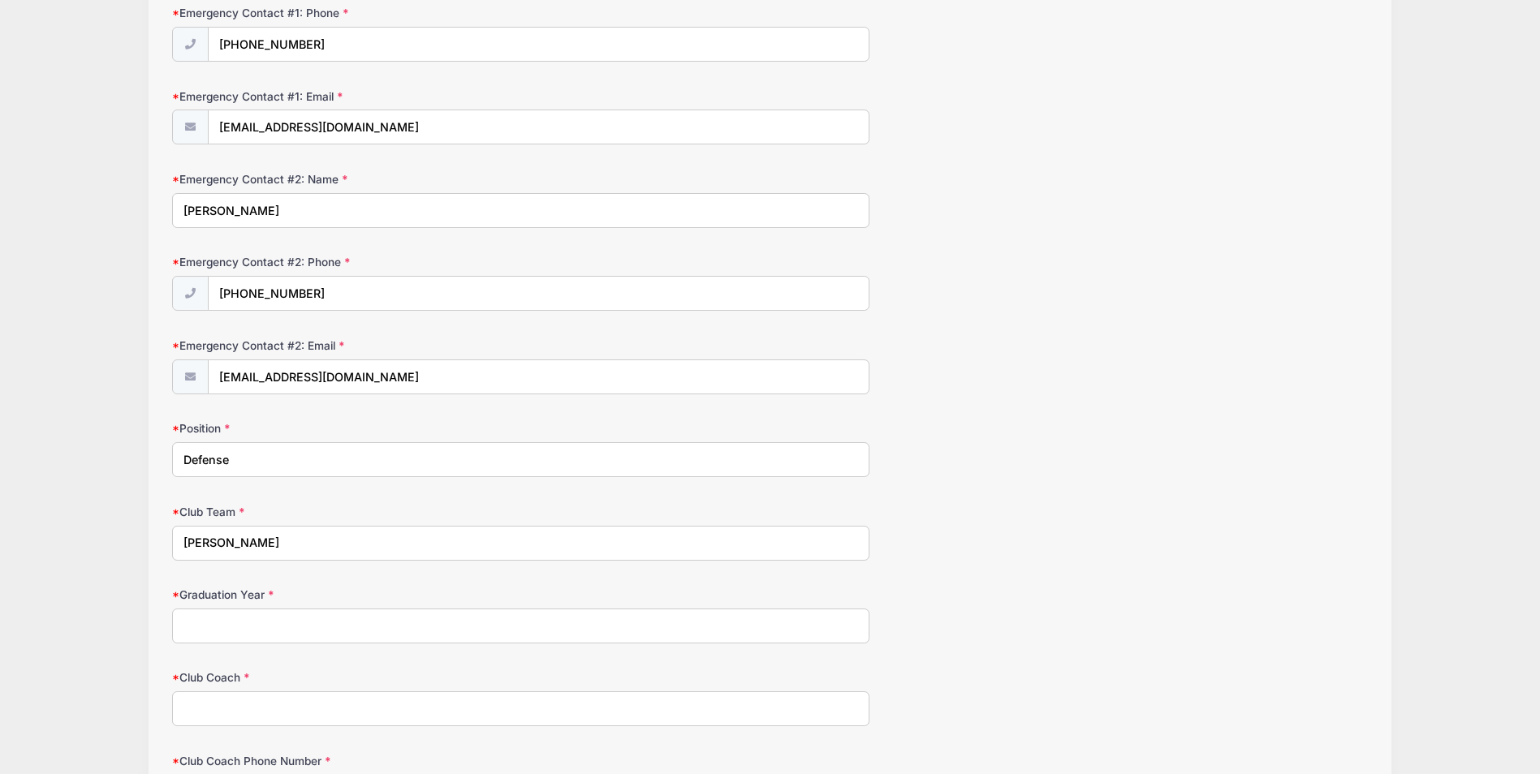
scroll to position [571, 0]
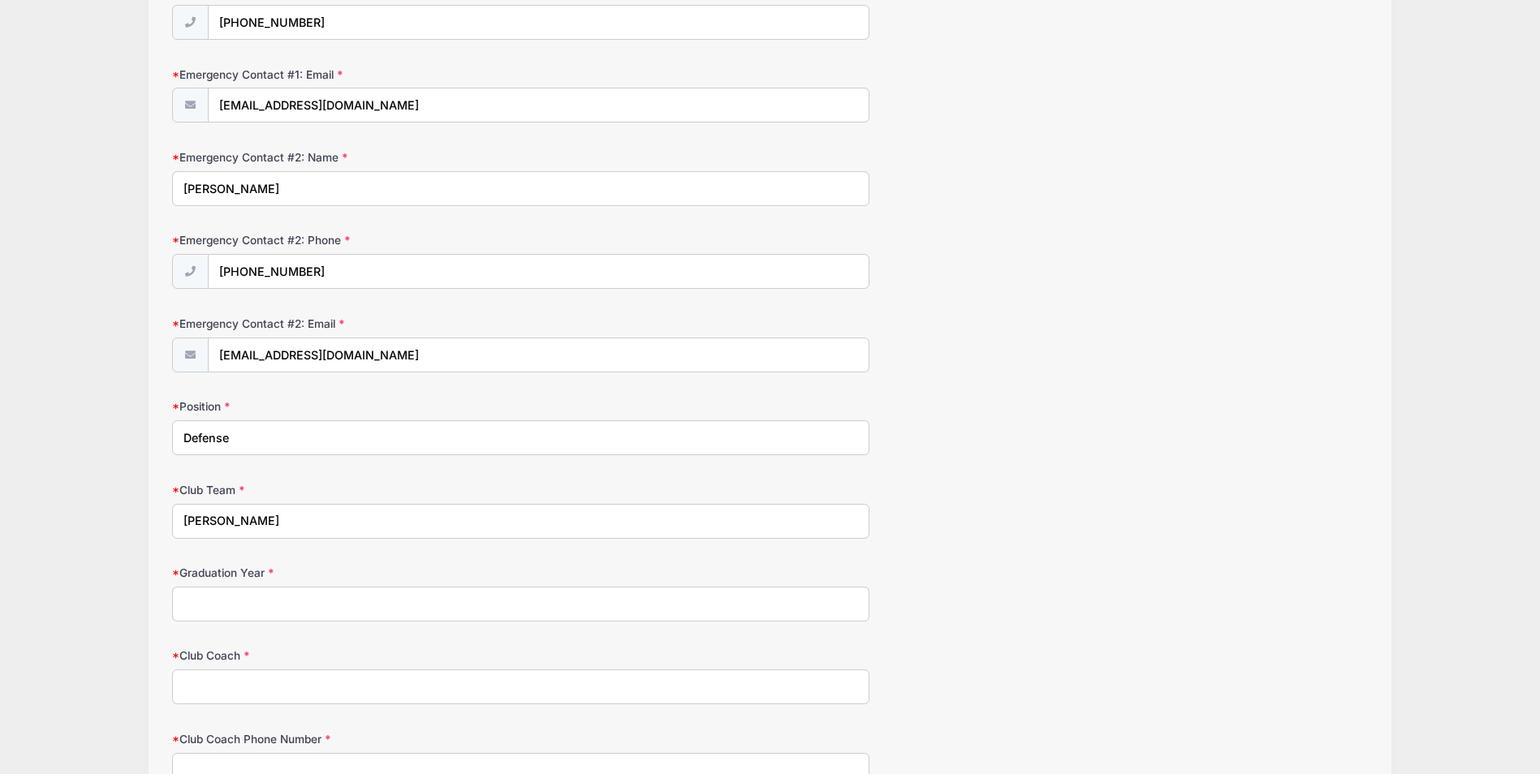
type input "[PERSON_NAME]"
click at [470, 595] on input "Graduation Year" at bounding box center [520, 604] width 697 height 35
type input "2027"
click at [424, 684] on input "Club Coach" at bounding box center [520, 687] width 697 height 35
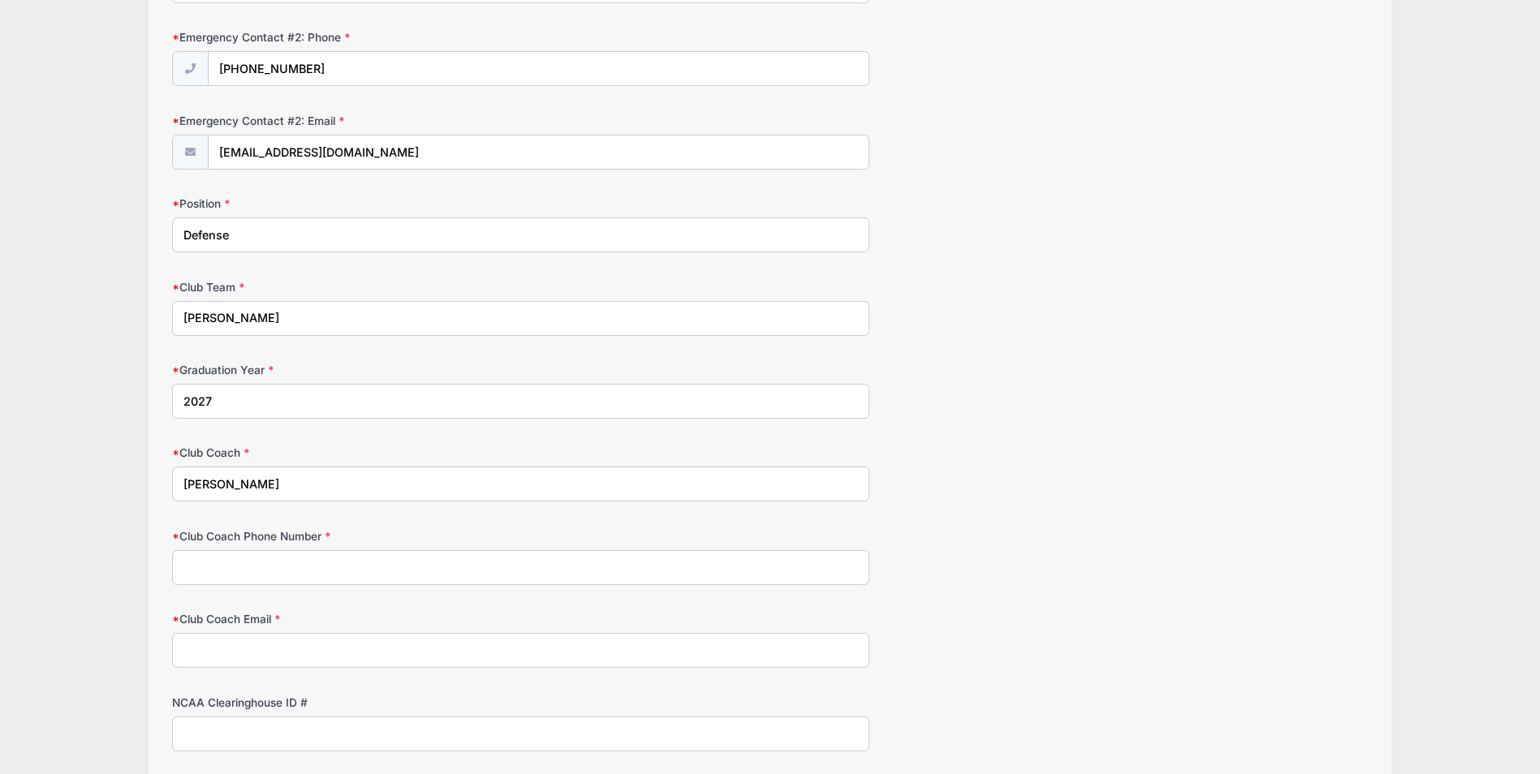
scroll to position [830, 0]
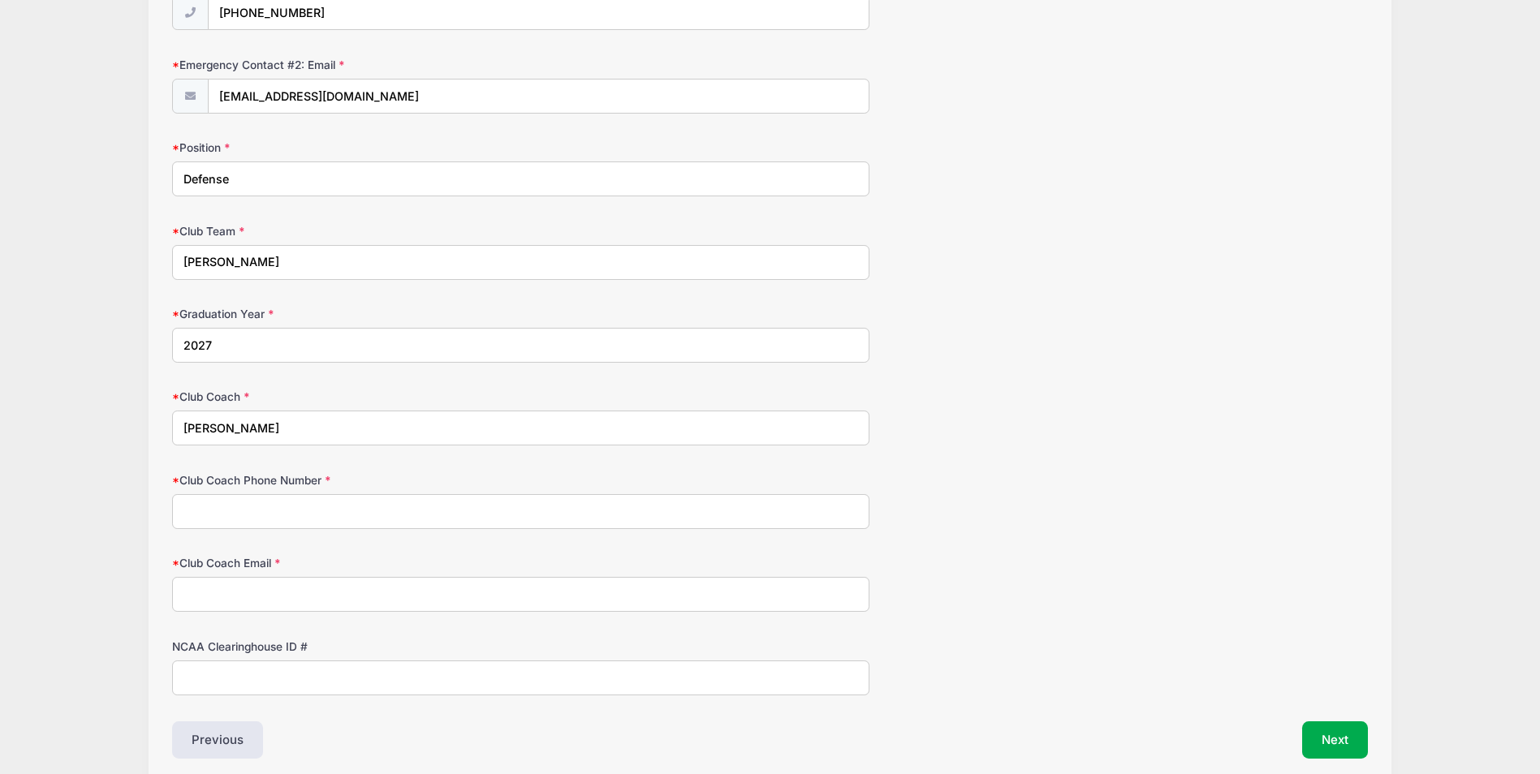
type input "[PERSON_NAME]"
click at [455, 523] on input "Club Coach Phone Number" at bounding box center [520, 511] width 697 height 35
type input "16462426139"
click at [373, 688] on input "NCAA Clearinghouse ID #" at bounding box center [520, 678] width 697 height 35
click at [371, 594] on input "Club Coach Email" at bounding box center [520, 594] width 697 height 35
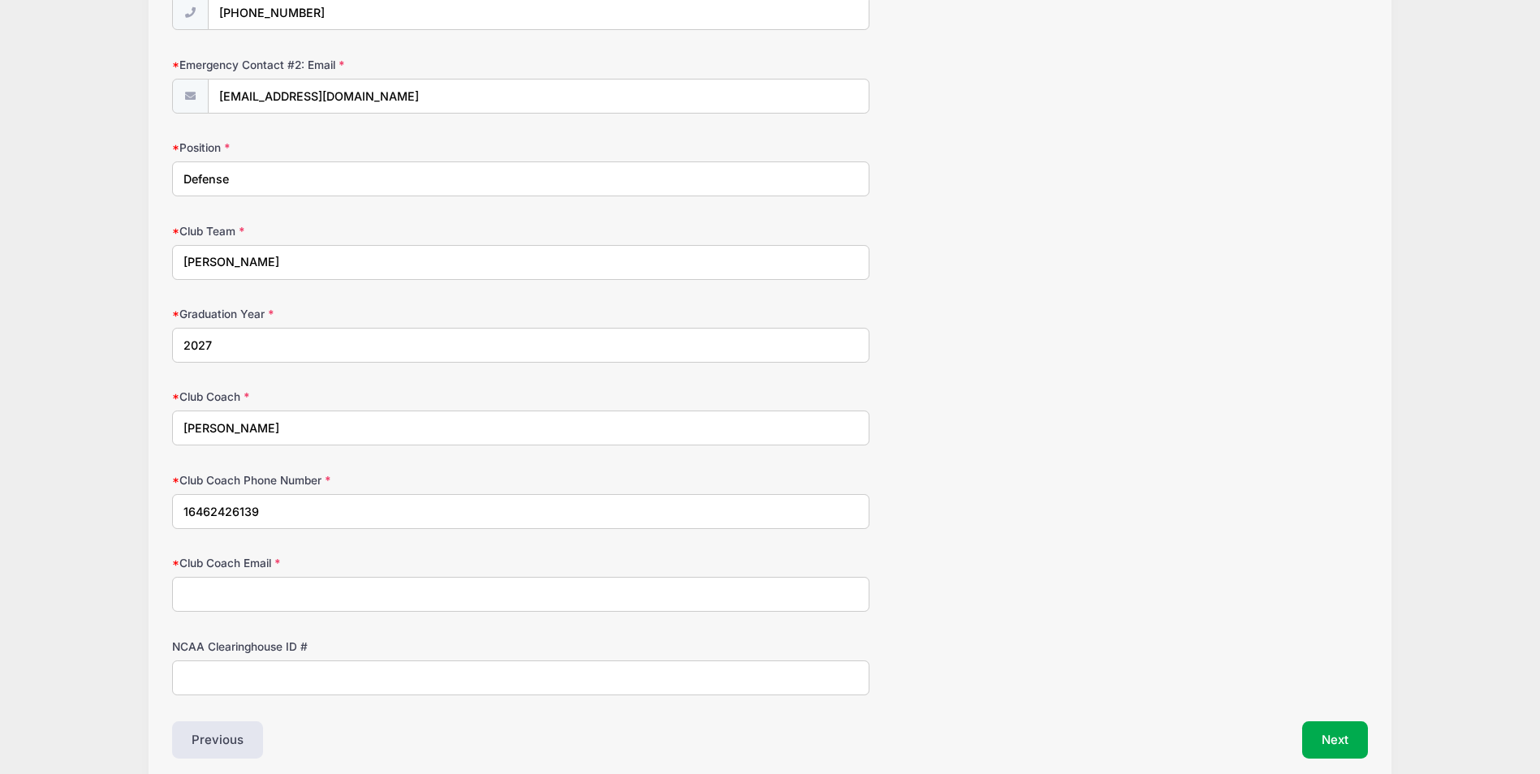
click at [218, 604] on input "Club Coach Email" at bounding box center [520, 594] width 697 height 35
click at [268, 604] on input "[EMAIL_ADDRESS][DOMAIN_NAME]" at bounding box center [520, 594] width 697 height 35
type input "[EMAIL_ADDRESS][DOMAIN_NAME]"
click at [1339, 727] on button "Next" at bounding box center [1335, 740] width 66 height 37
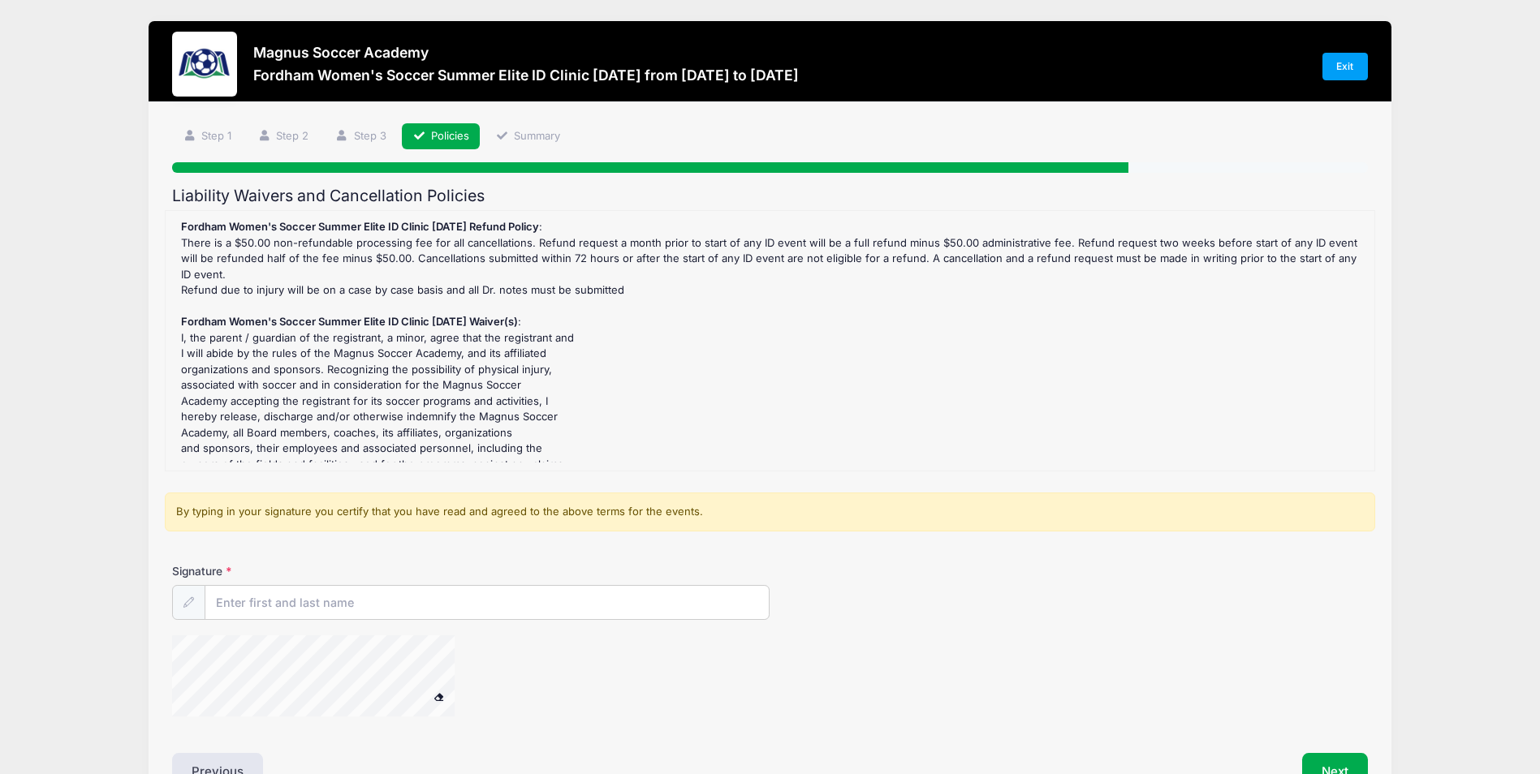
scroll to position [58, 0]
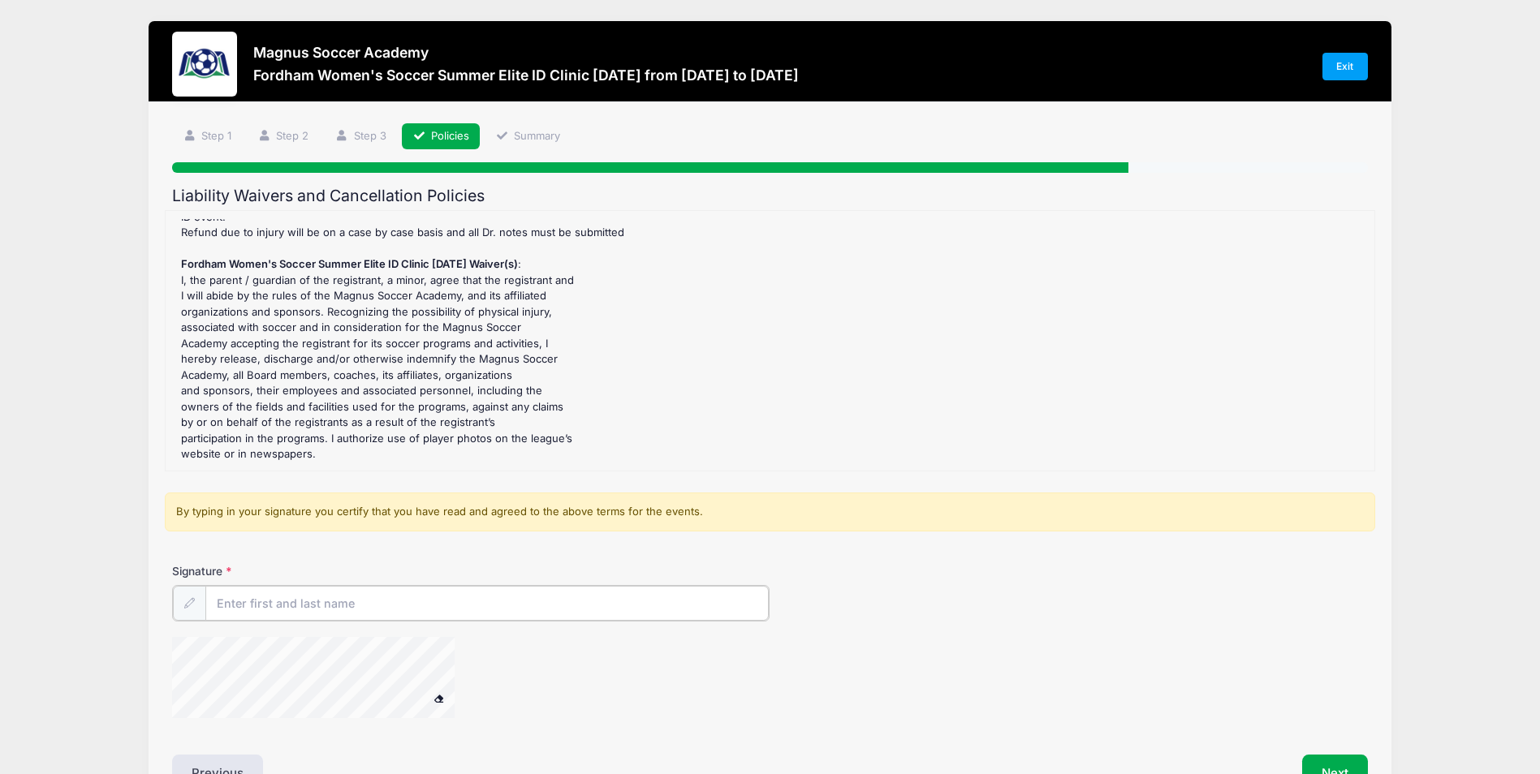
click at [369, 604] on input "Signature" at bounding box center [486, 603] width 563 height 35
click at [341, 605] on input "Signature" at bounding box center [486, 603] width 563 height 35
type input "[PERSON_NAME]"
click at [436, 697] on span at bounding box center [438, 696] width 11 height 9
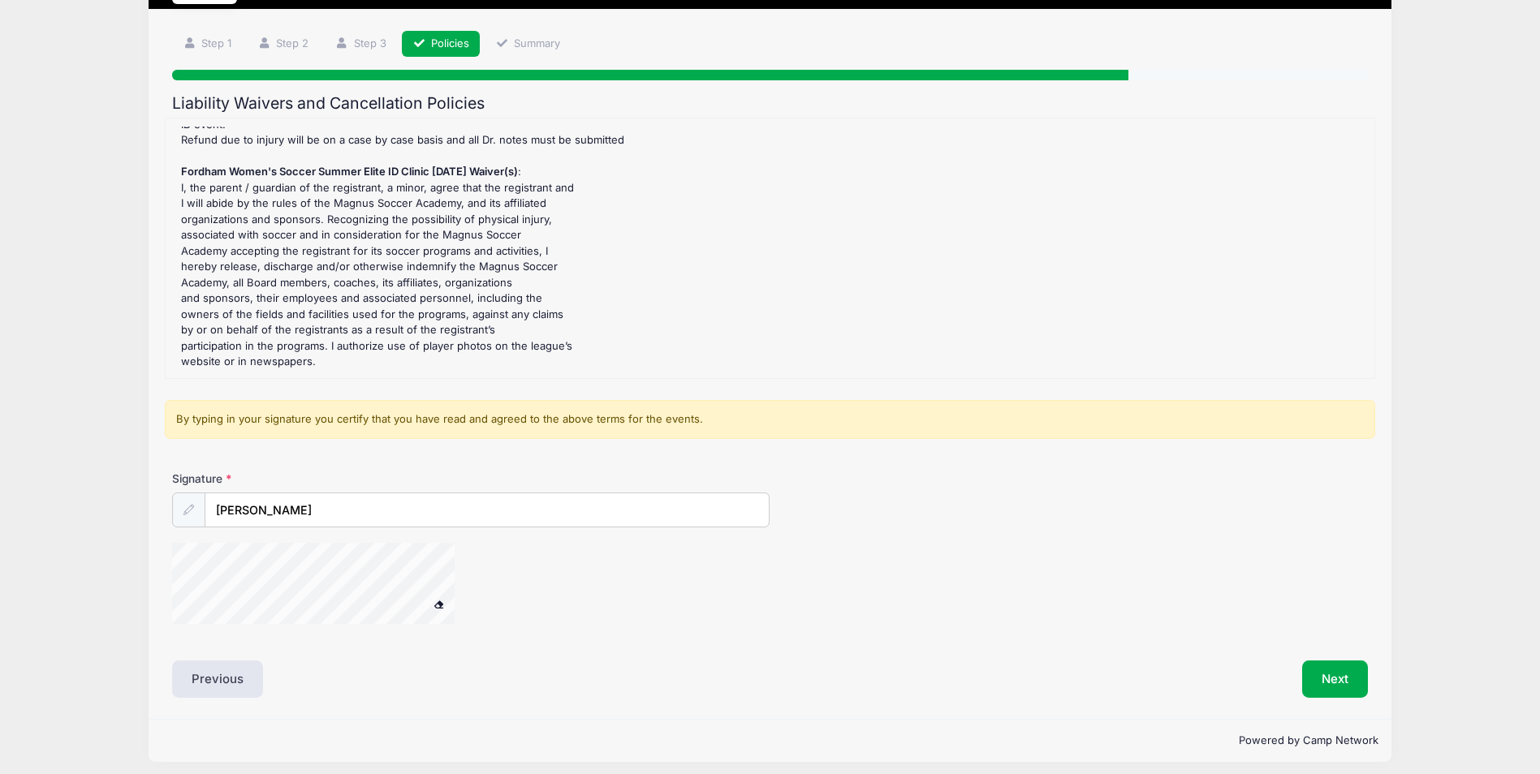
scroll to position [101, 0]
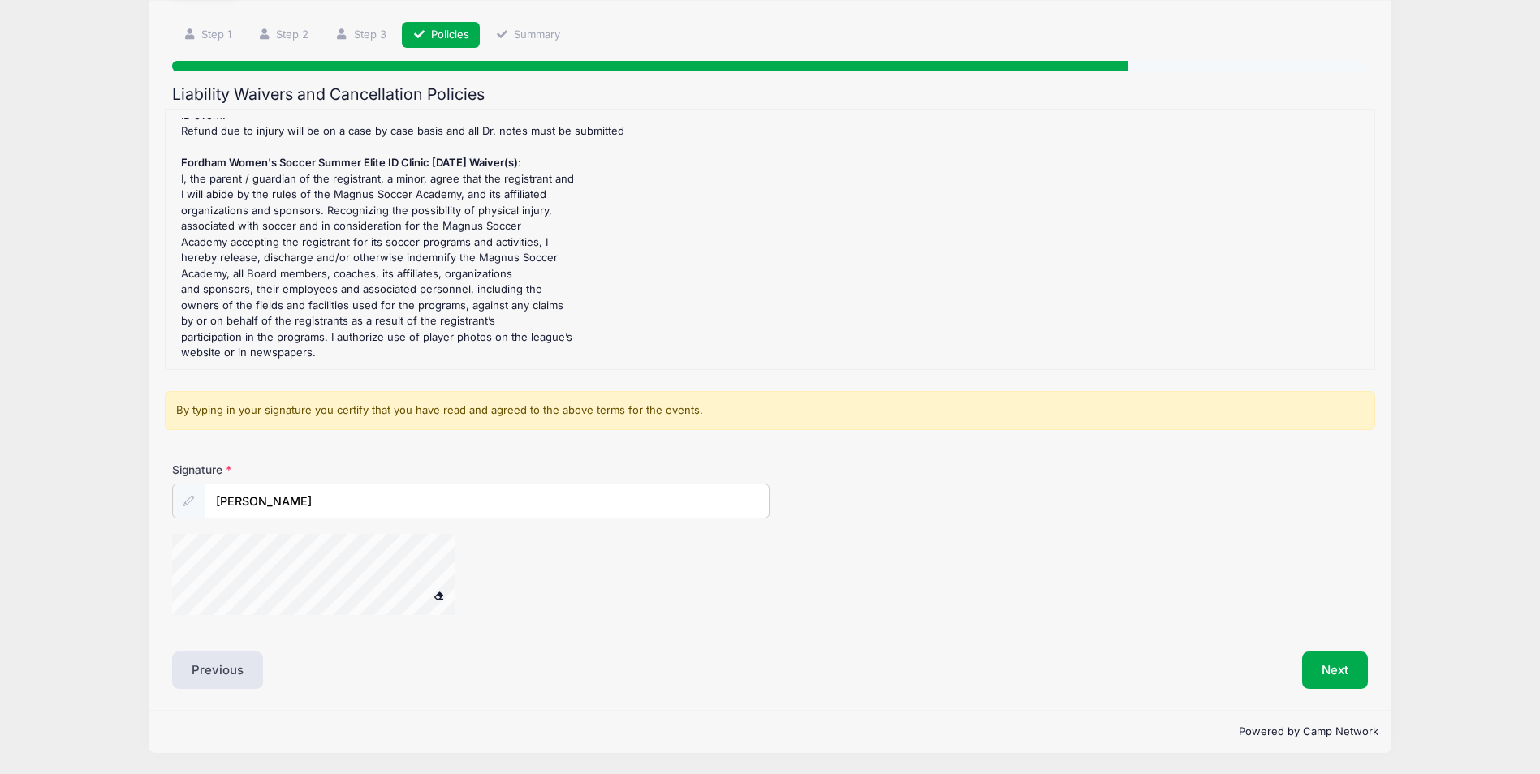
click at [281, 623] on div "Signature [PERSON_NAME]" at bounding box center [770, 546] width 1211 height 169
click at [292, 643] on div "Liability Waivers and Cancellation Policies Fordham Women's Soccer Summer Elite…" at bounding box center [769, 387] width 1195 height 604
click at [457, 568] on div at bounding box center [334, 577] width 325 height 86
click at [1347, 674] on button "Next" at bounding box center [1335, 670] width 66 height 37
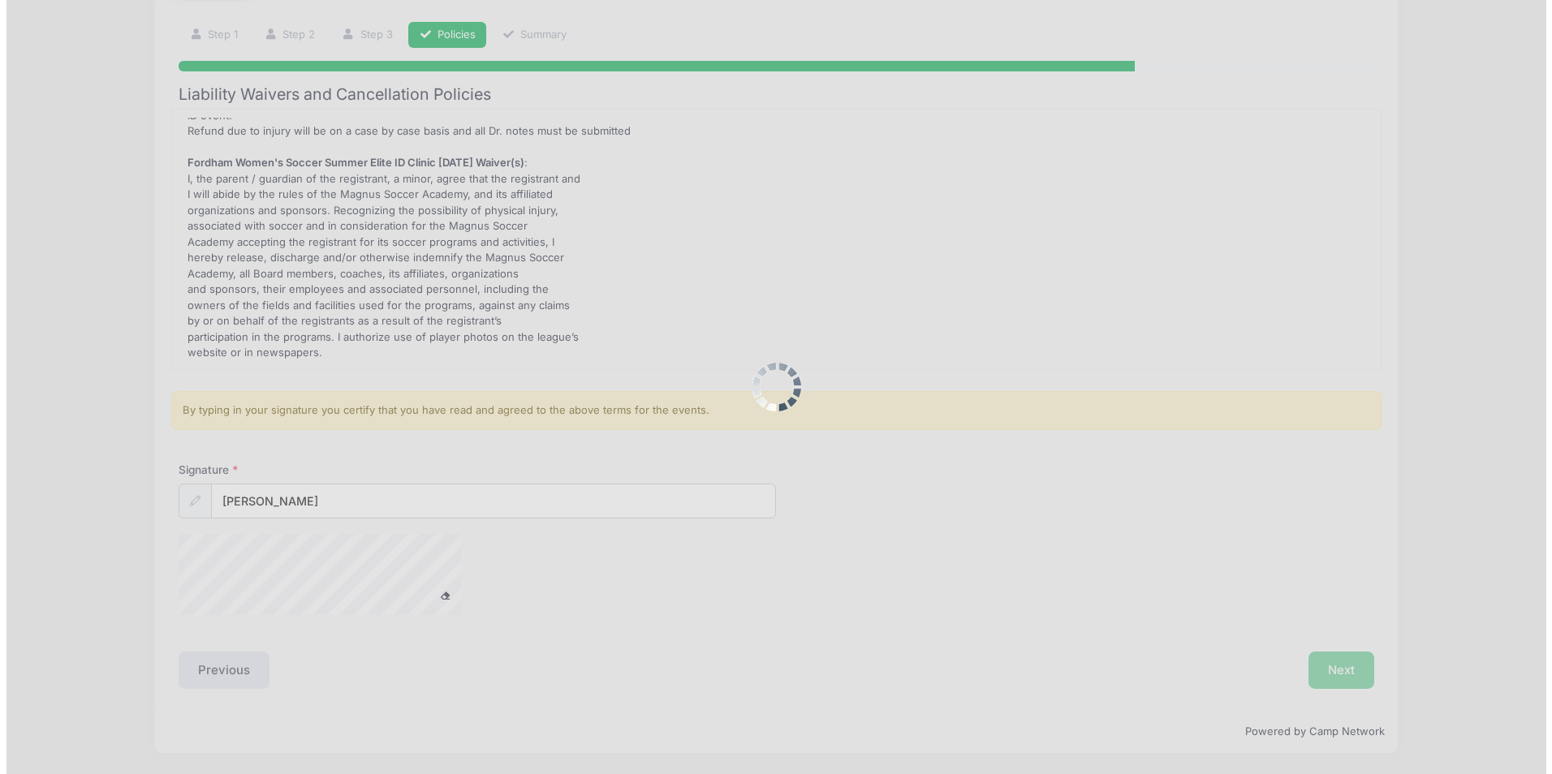
scroll to position [0, 0]
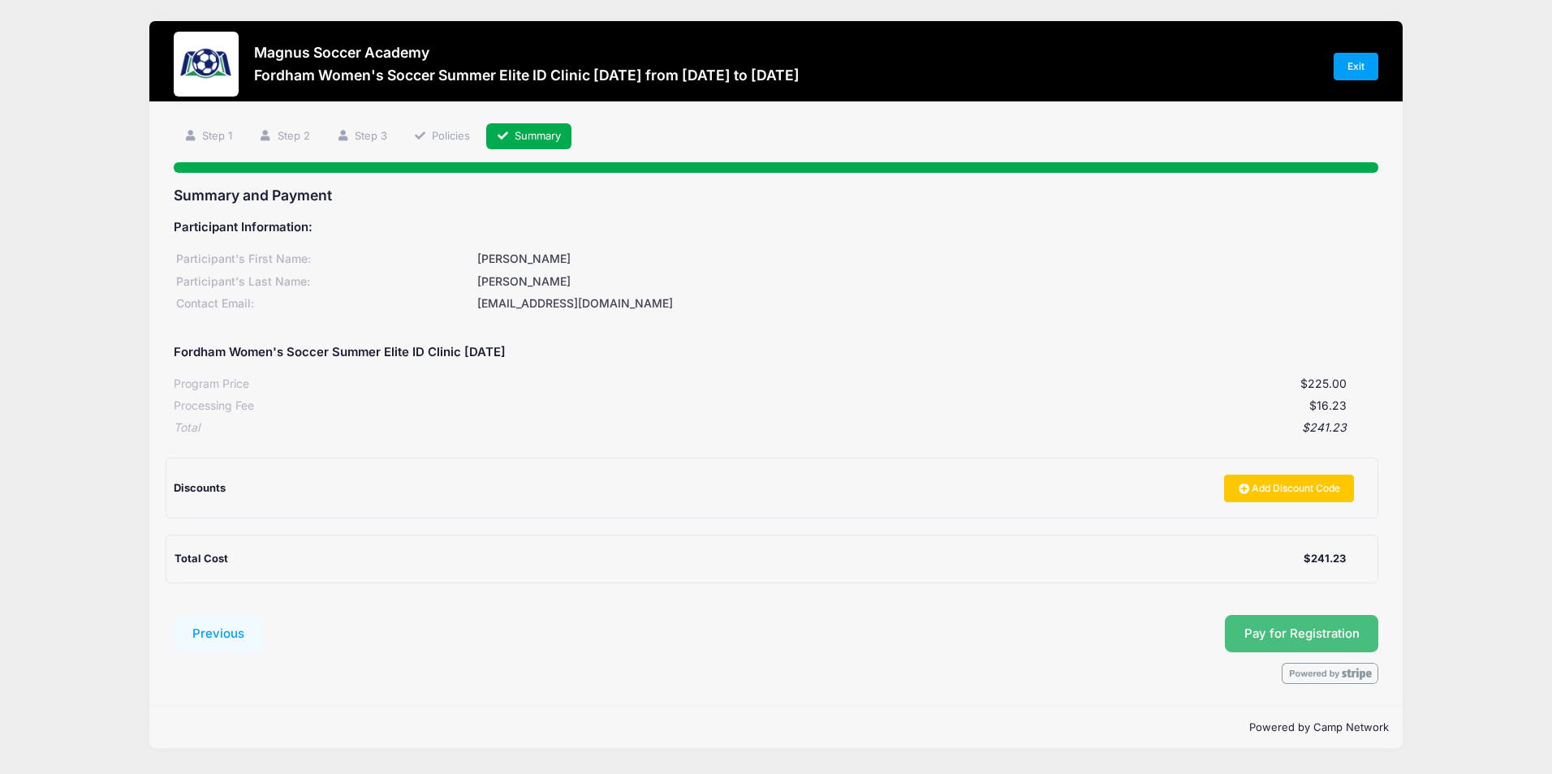
click at [1322, 637] on button "Pay for Registration" at bounding box center [1302, 633] width 154 height 37
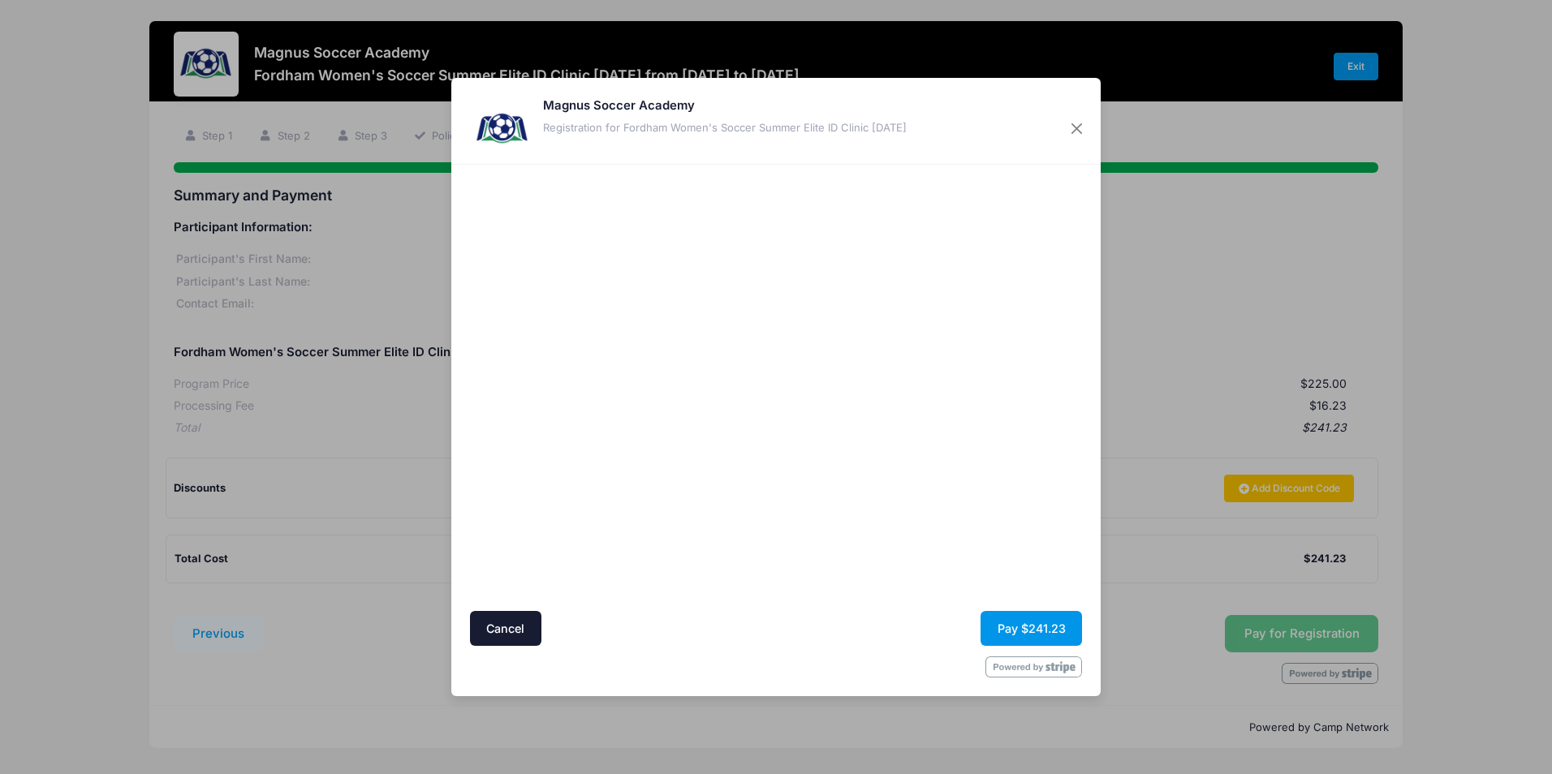
click at [1042, 629] on button "Pay $241.23" at bounding box center [1031, 628] width 101 height 35
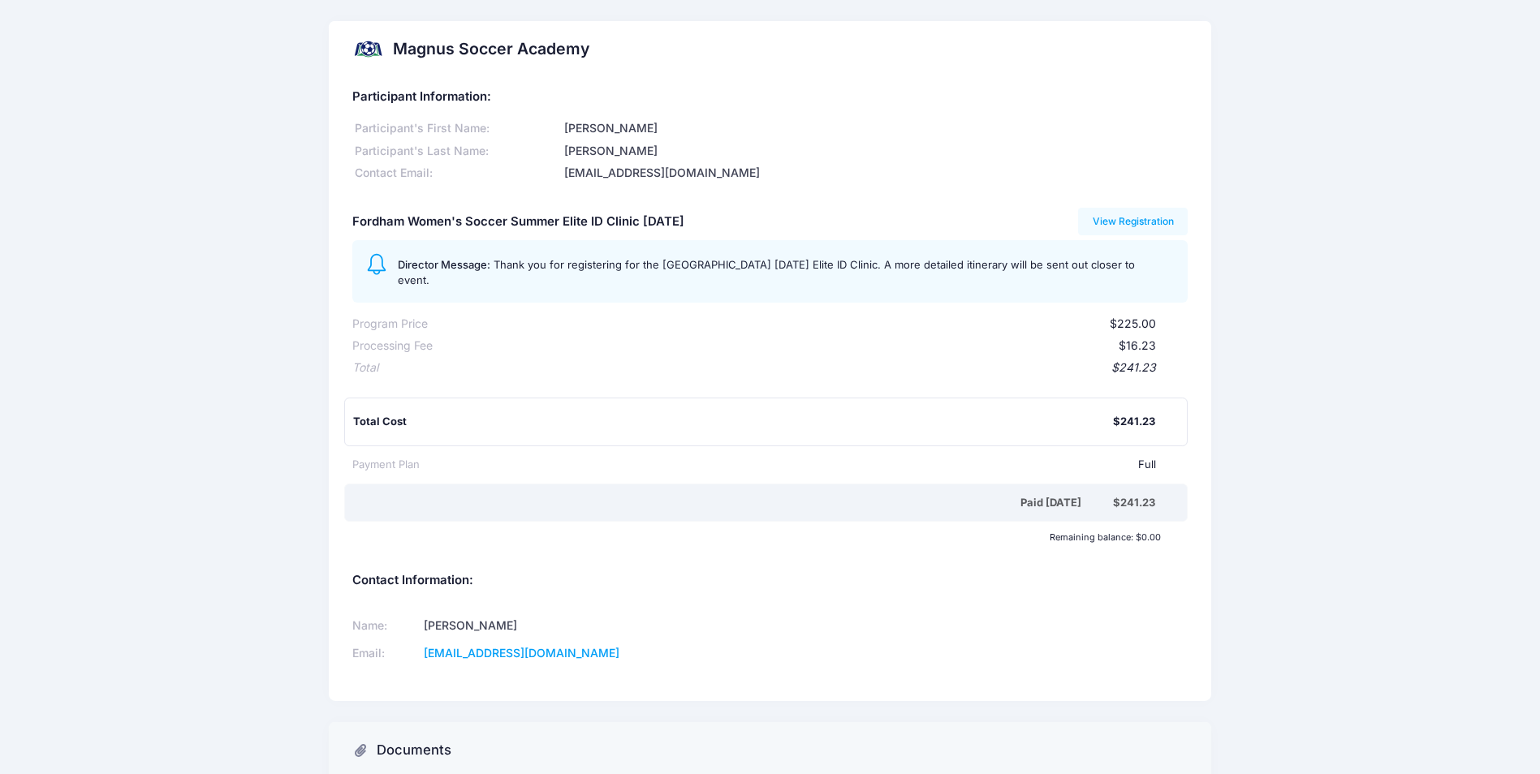
scroll to position [182, 0]
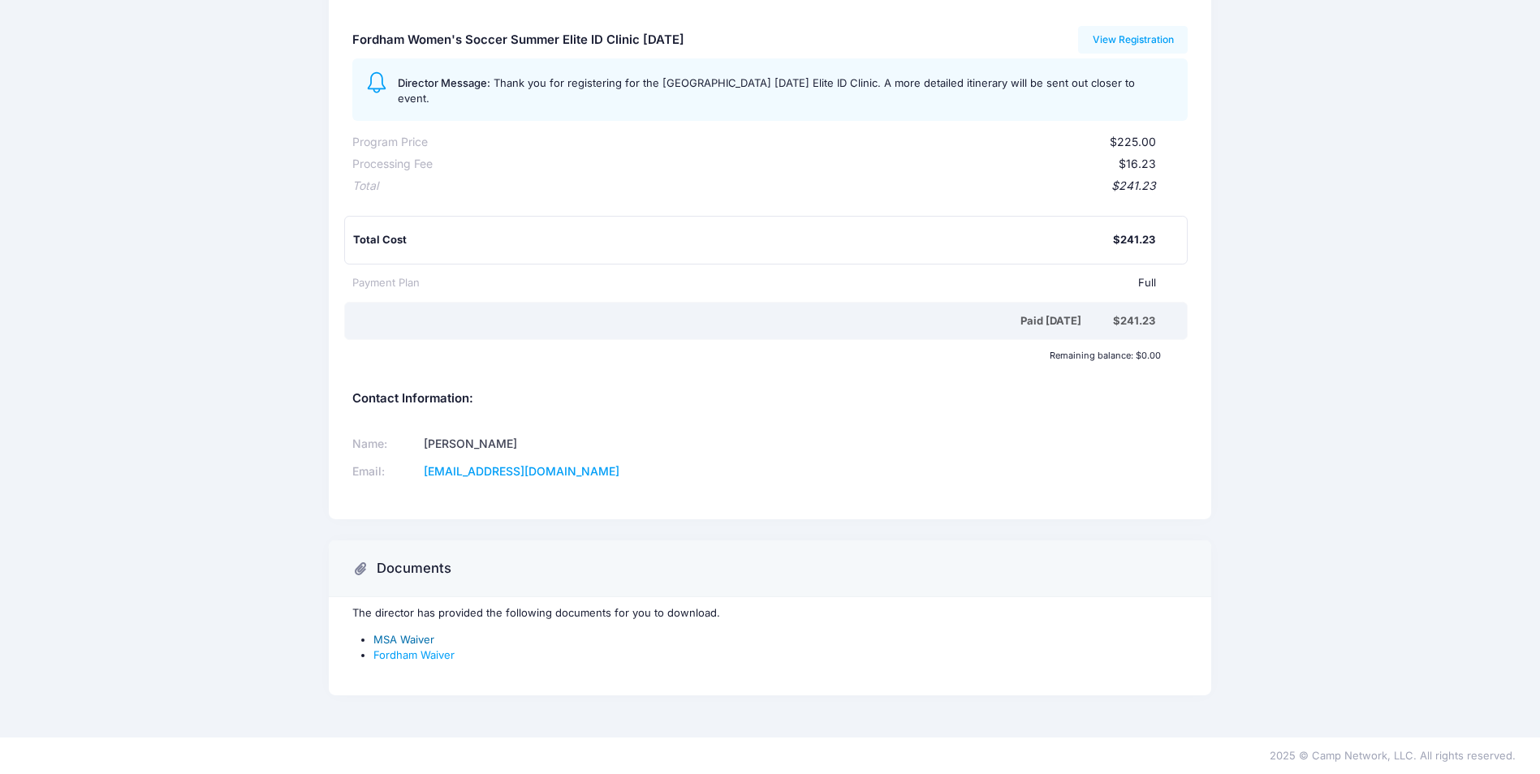
click at [421, 640] on link "MSA Waiver" at bounding box center [403, 639] width 61 height 13
click at [428, 651] on link "Fordham Waiver" at bounding box center [413, 655] width 81 height 13
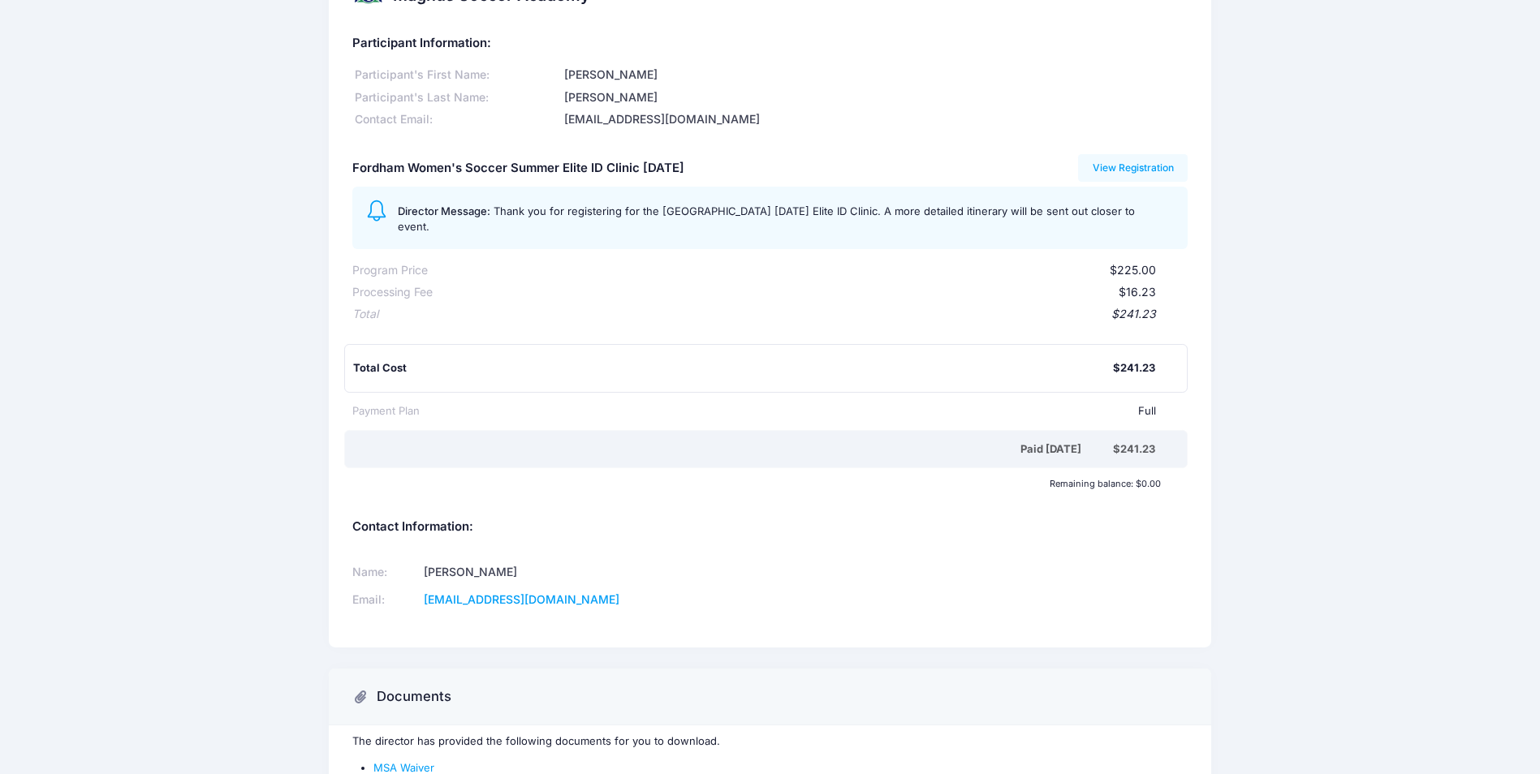
scroll to position [0, 0]
